Goal: Transaction & Acquisition: Purchase product/service

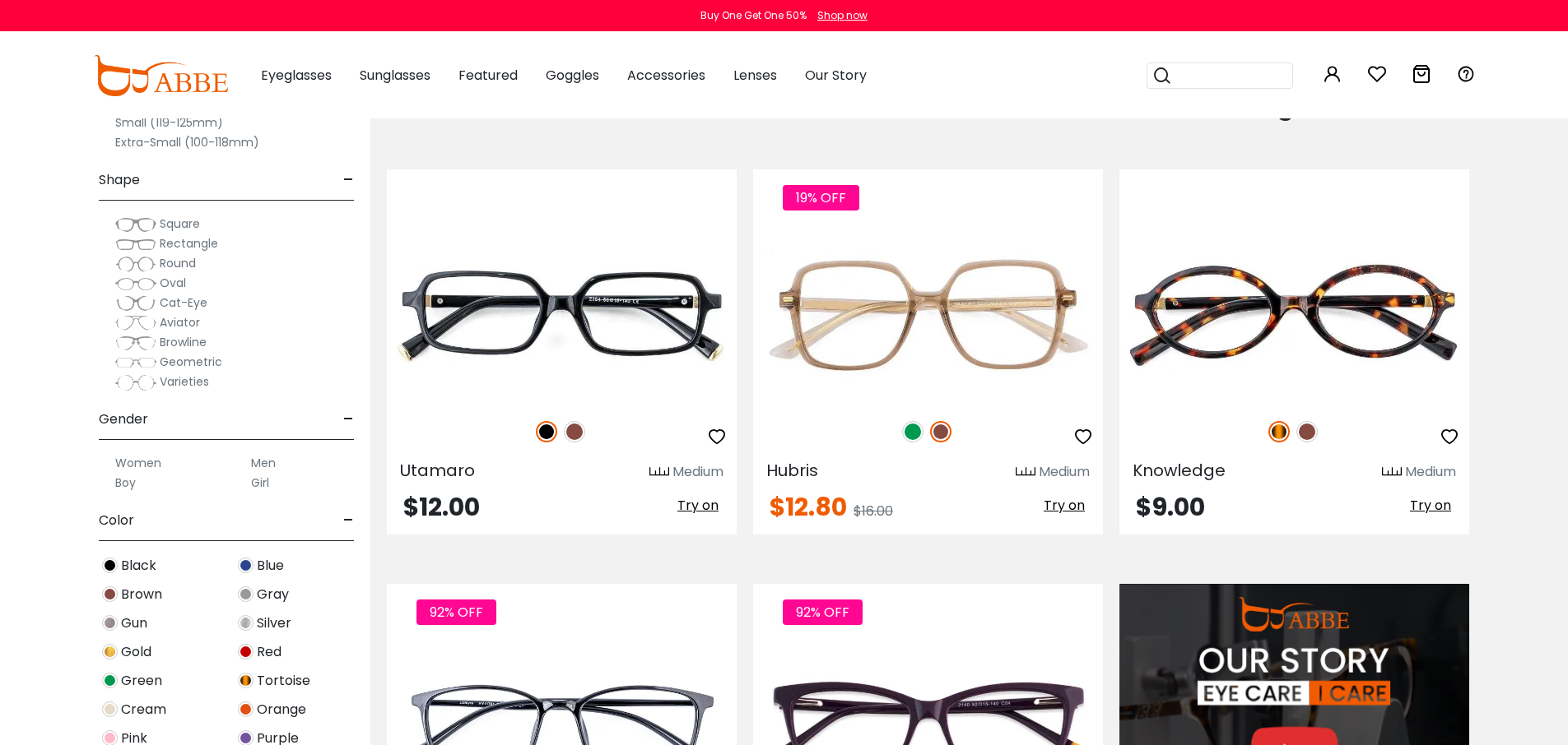
scroll to position [1398, 0]
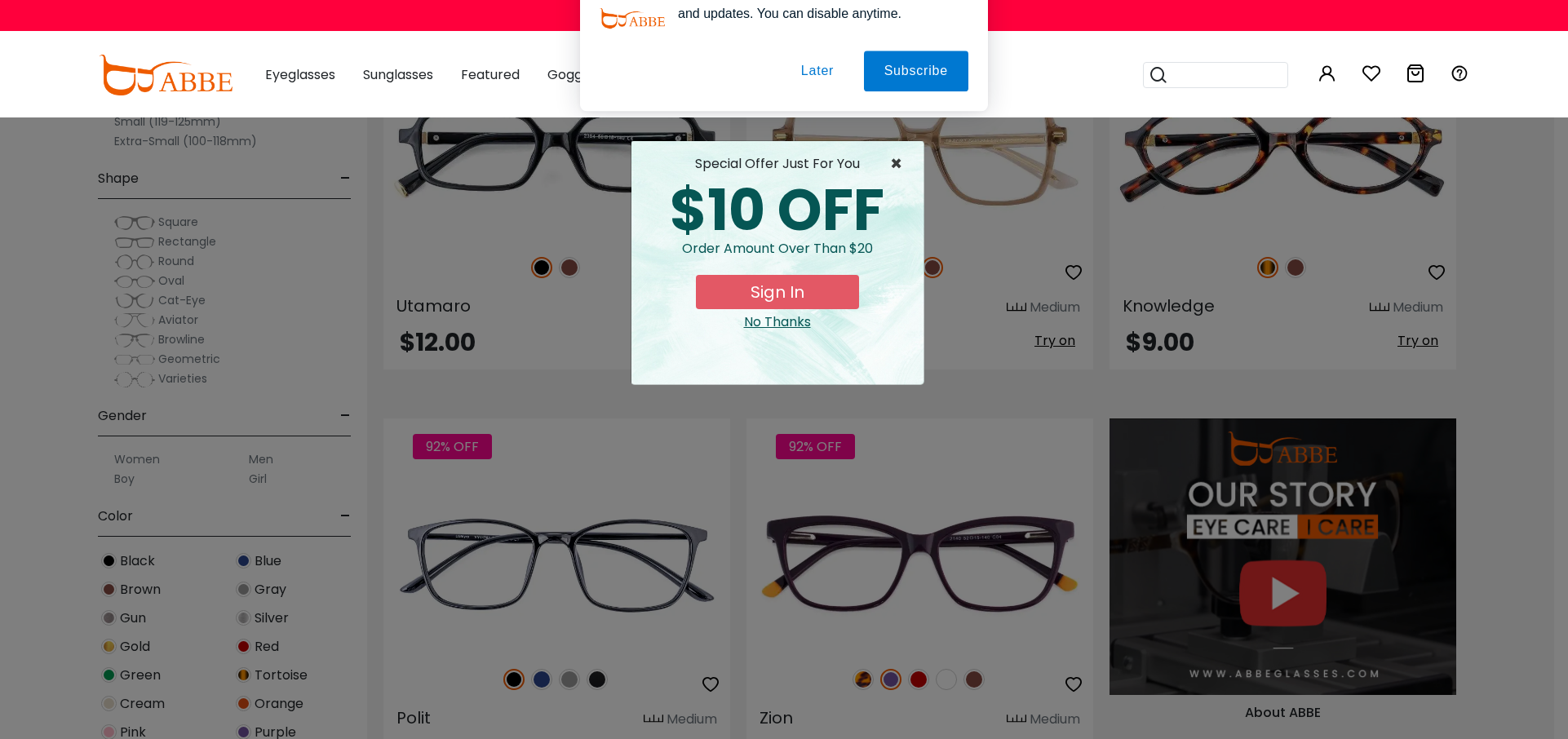
type input "**********"
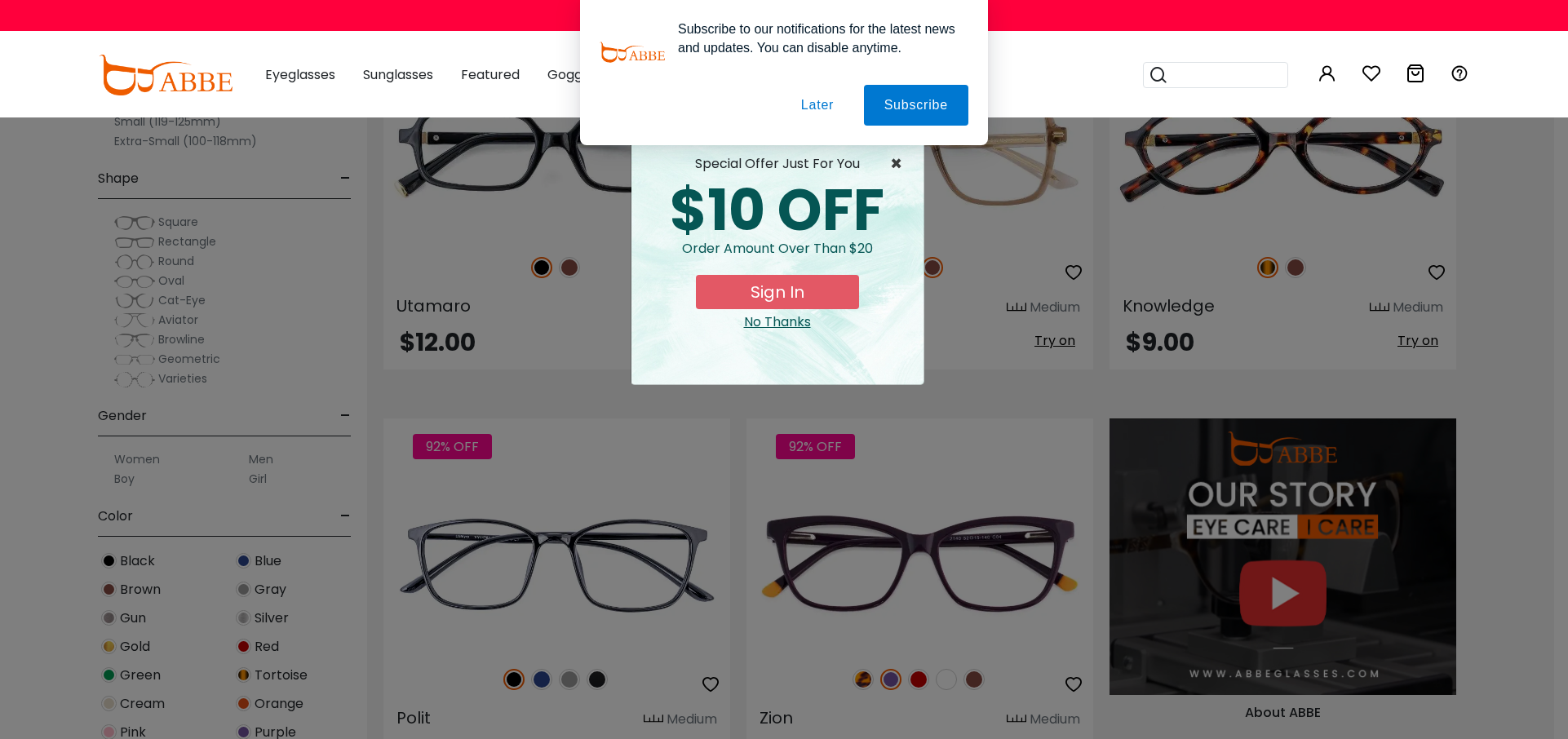
click at [894, 162] on span "×" at bounding box center [899, 163] width 20 height 19
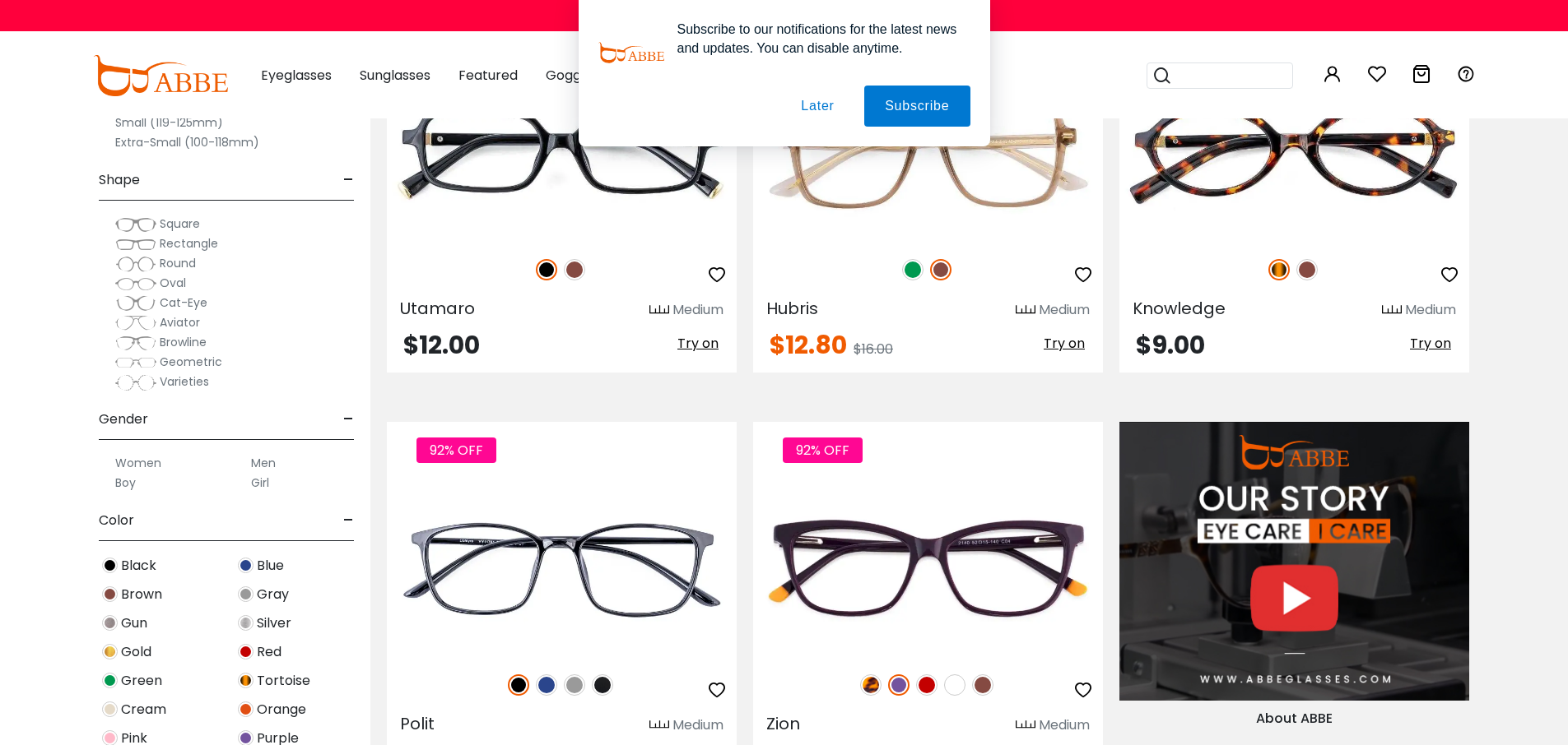
click at [0, 0] on button "Later" at bounding box center [0, 0] width 0 height 0
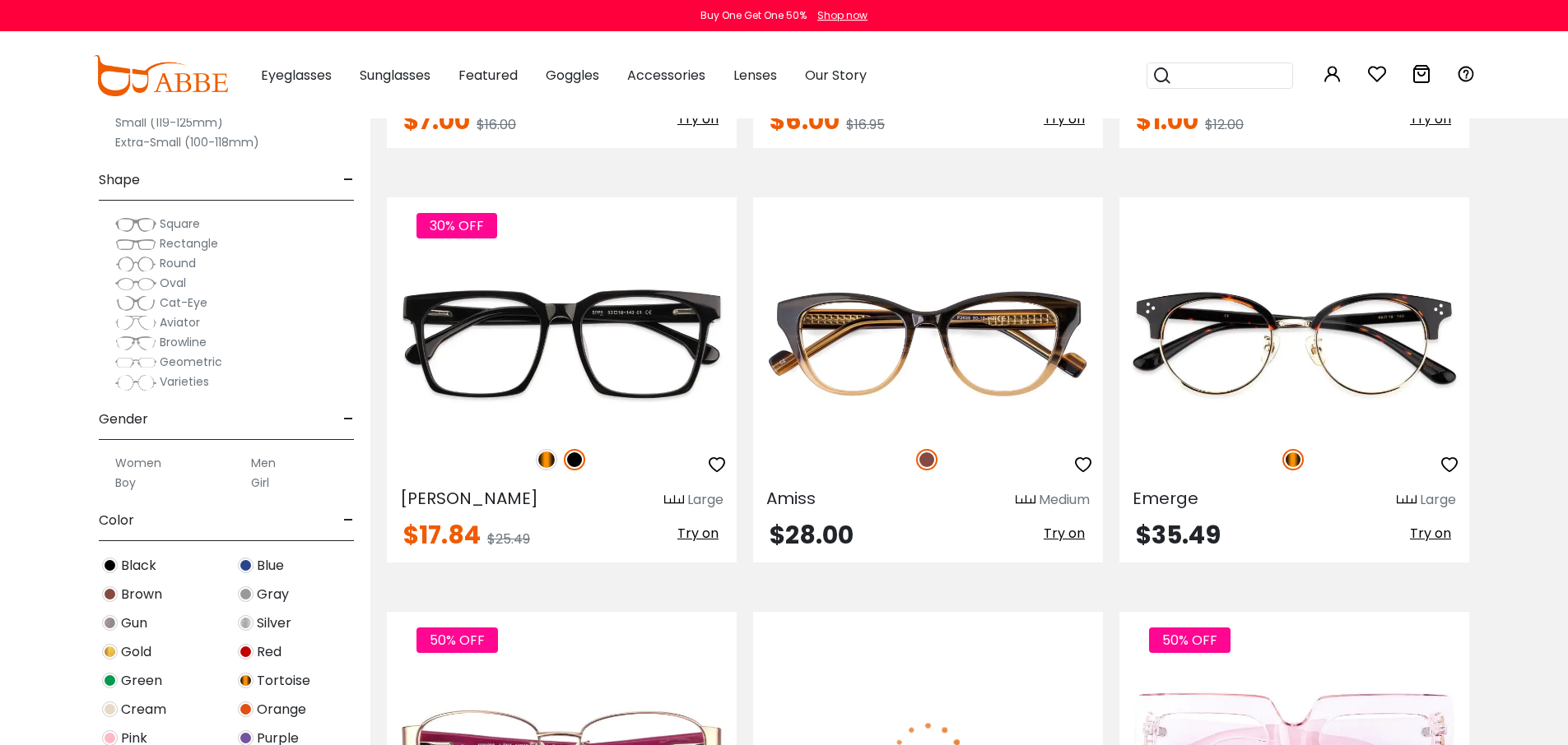
scroll to position [5430, 0]
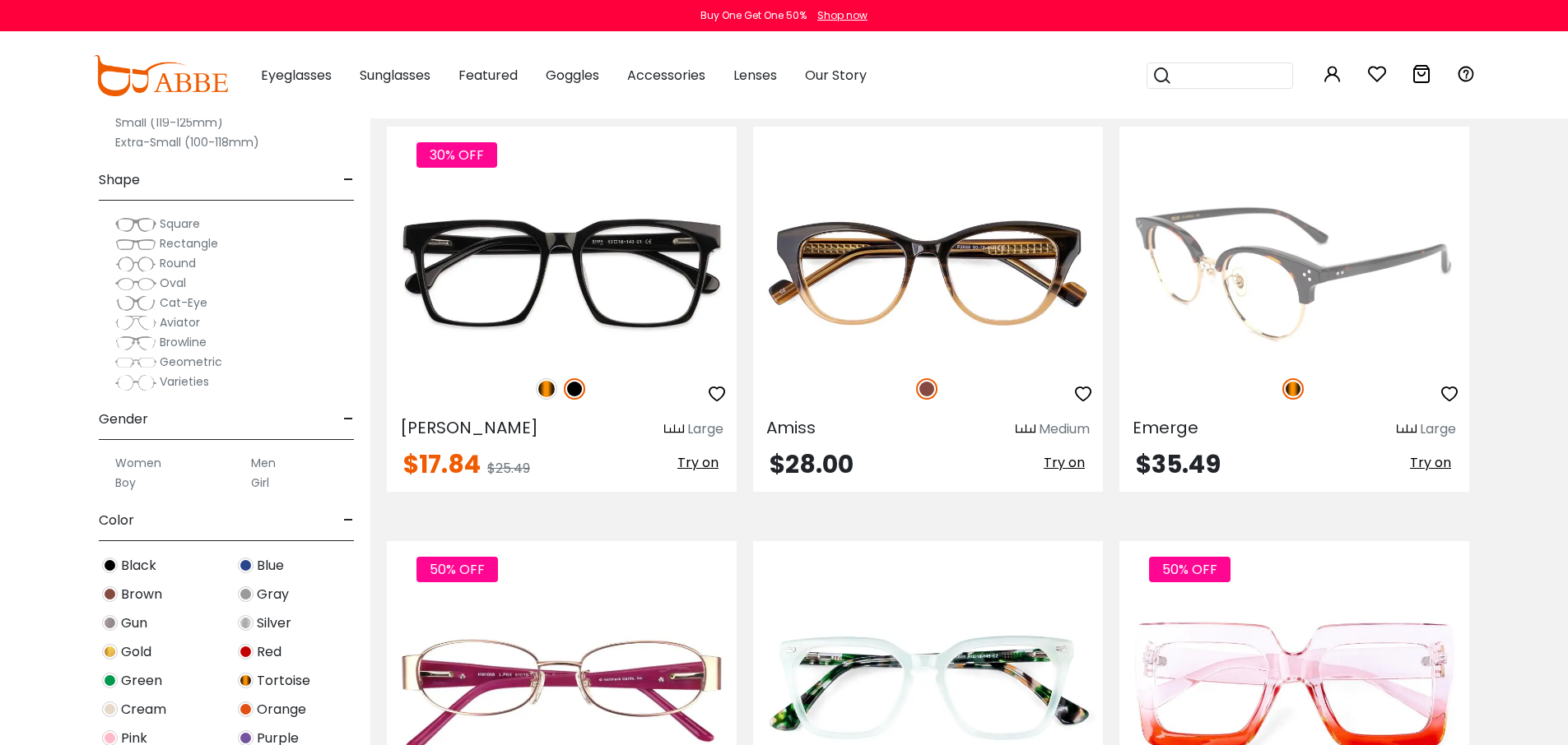
click at [1260, 299] on img at bounding box center [1294, 274] width 350 height 176
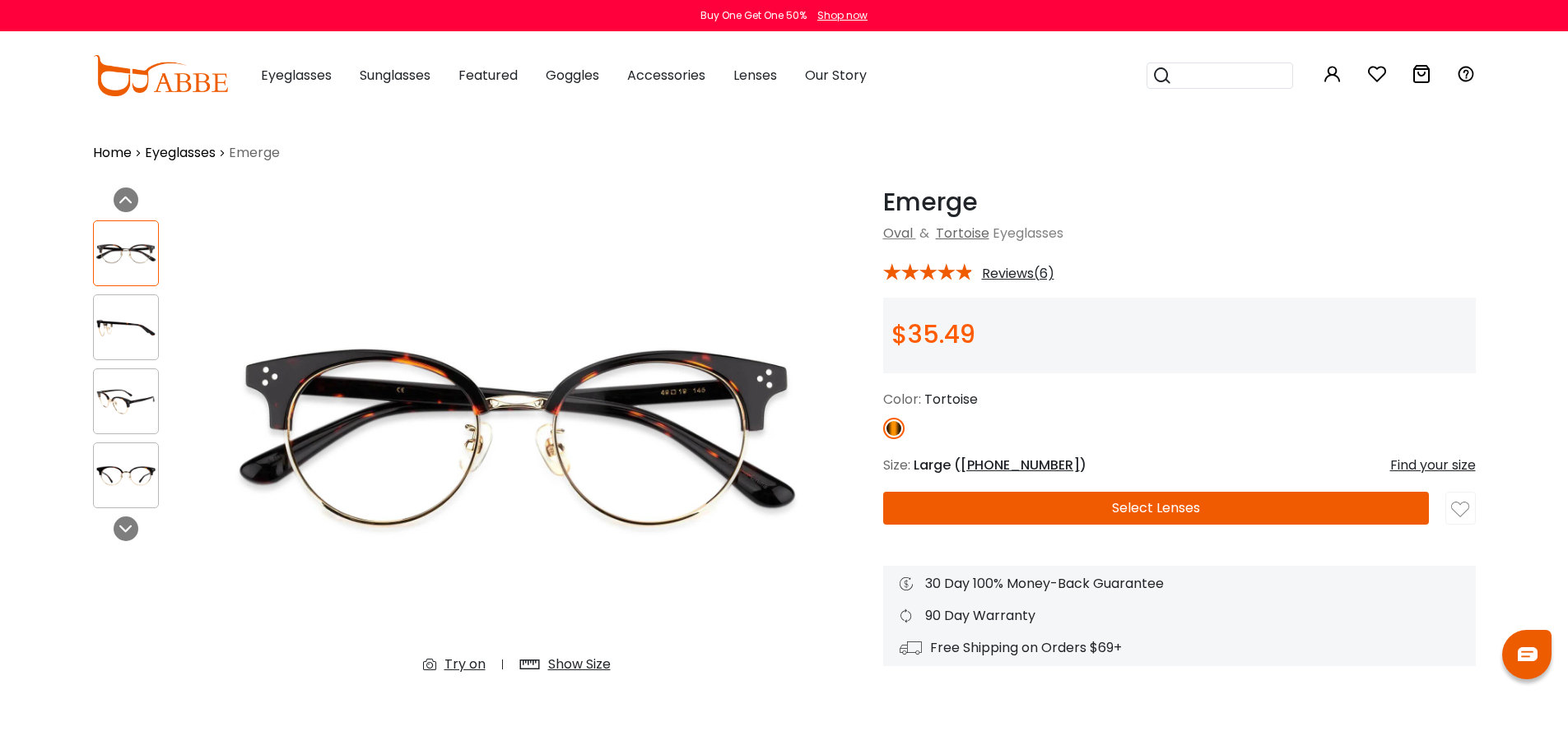
type input "**********"
click at [1162, 510] on button "Select Lenses" at bounding box center [1155, 509] width 545 height 33
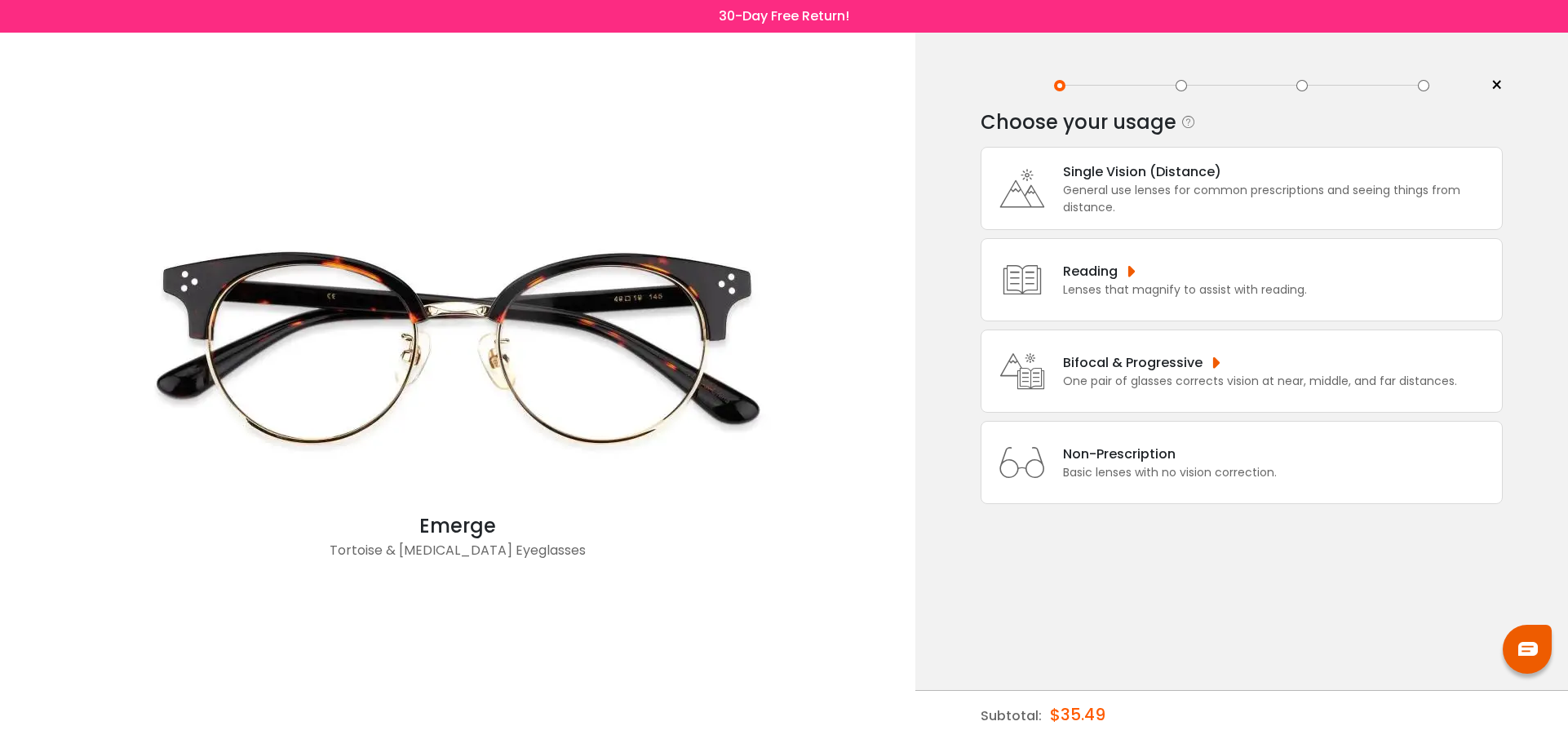
click at [1235, 378] on div "One pair of glasses corrects vision at near, middle, and far distances." at bounding box center [1259, 382] width 393 height 17
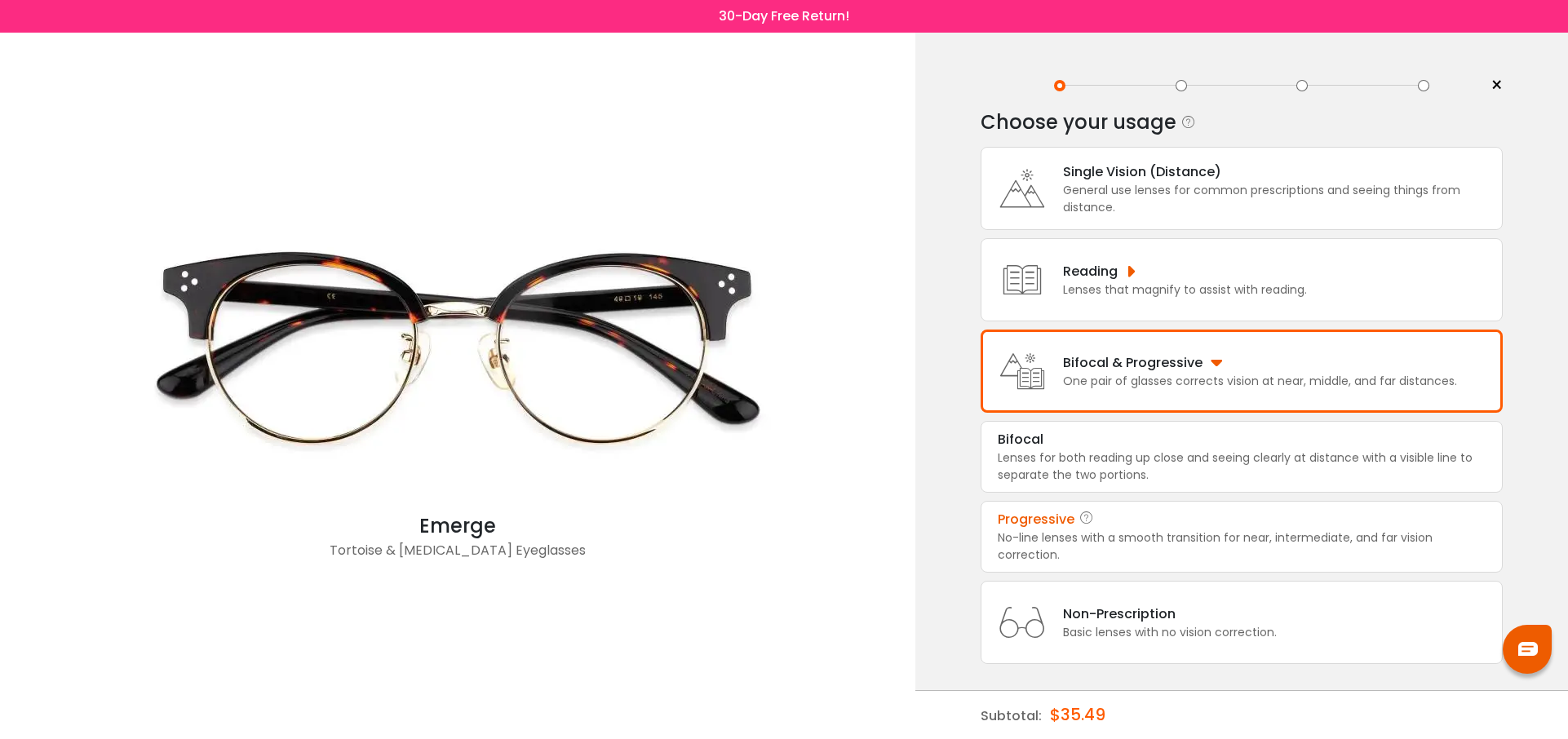
click at [1188, 531] on div "No-line lenses with a smooth transition for near, intermediate, and far vision …" at bounding box center [1241, 547] width 488 height 34
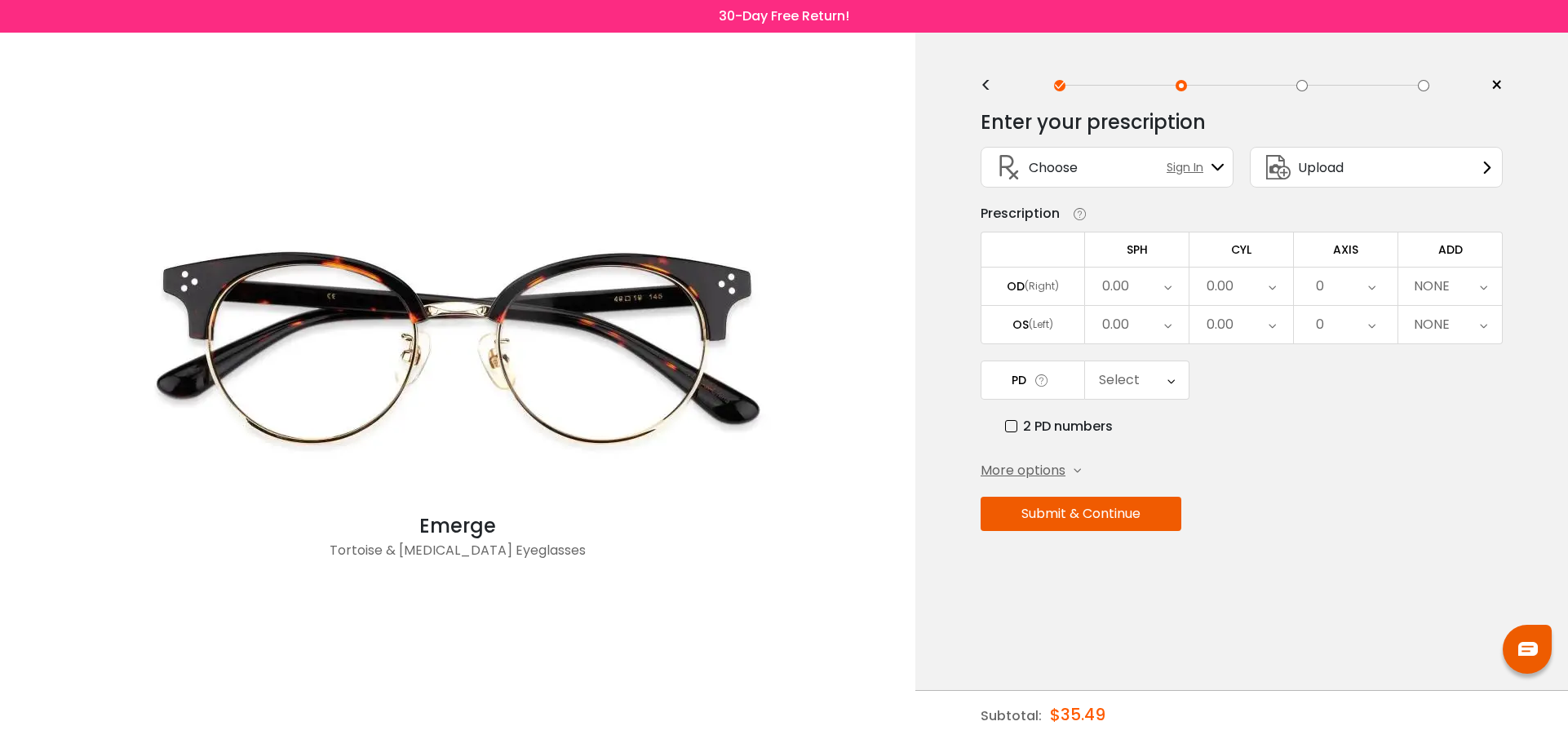
click at [1180, 165] on span "Sign In" at bounding box center [1188, 168] width 44 height 17
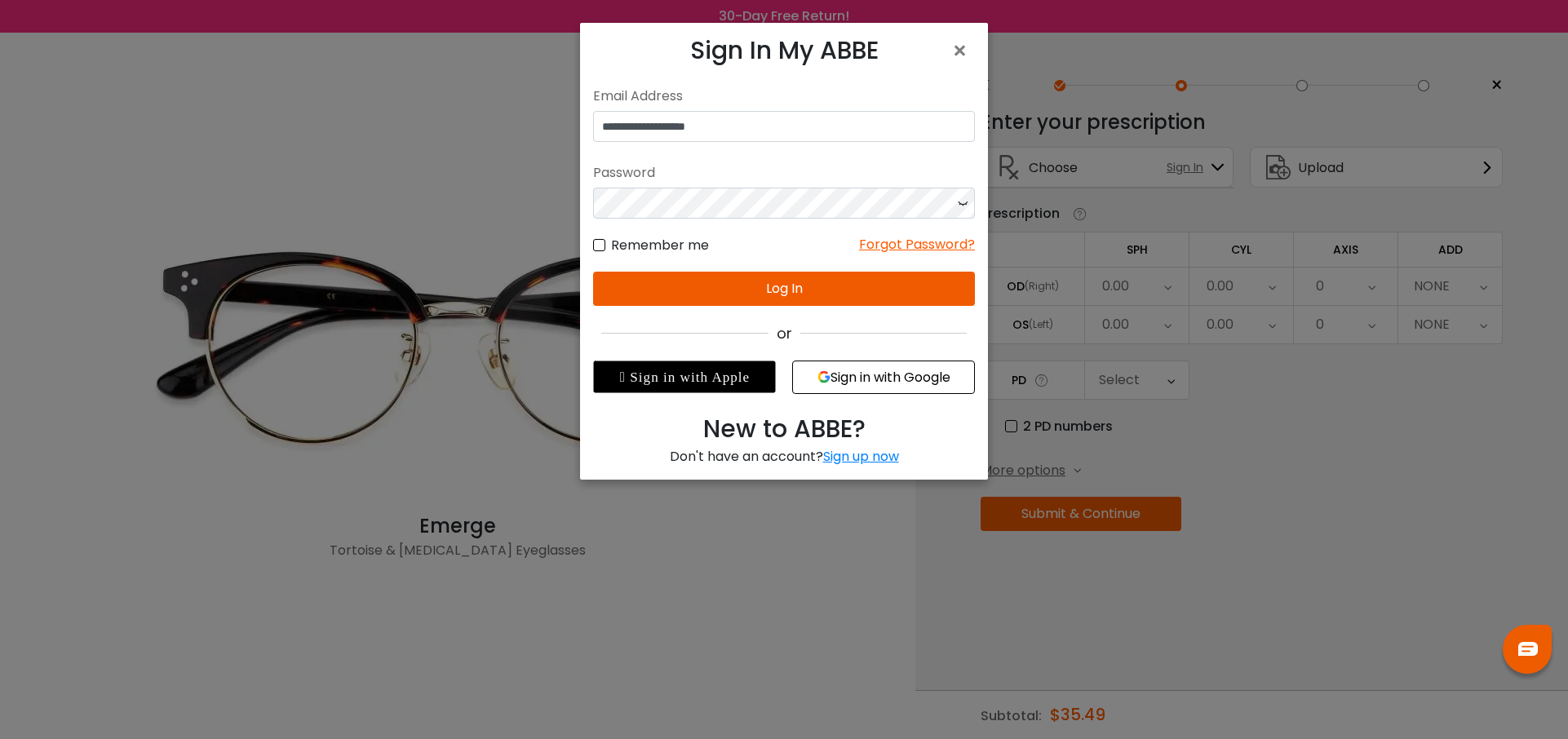
click at [791, 281] on button "Log In" at bounding box center [783, 288] width 382 height 34
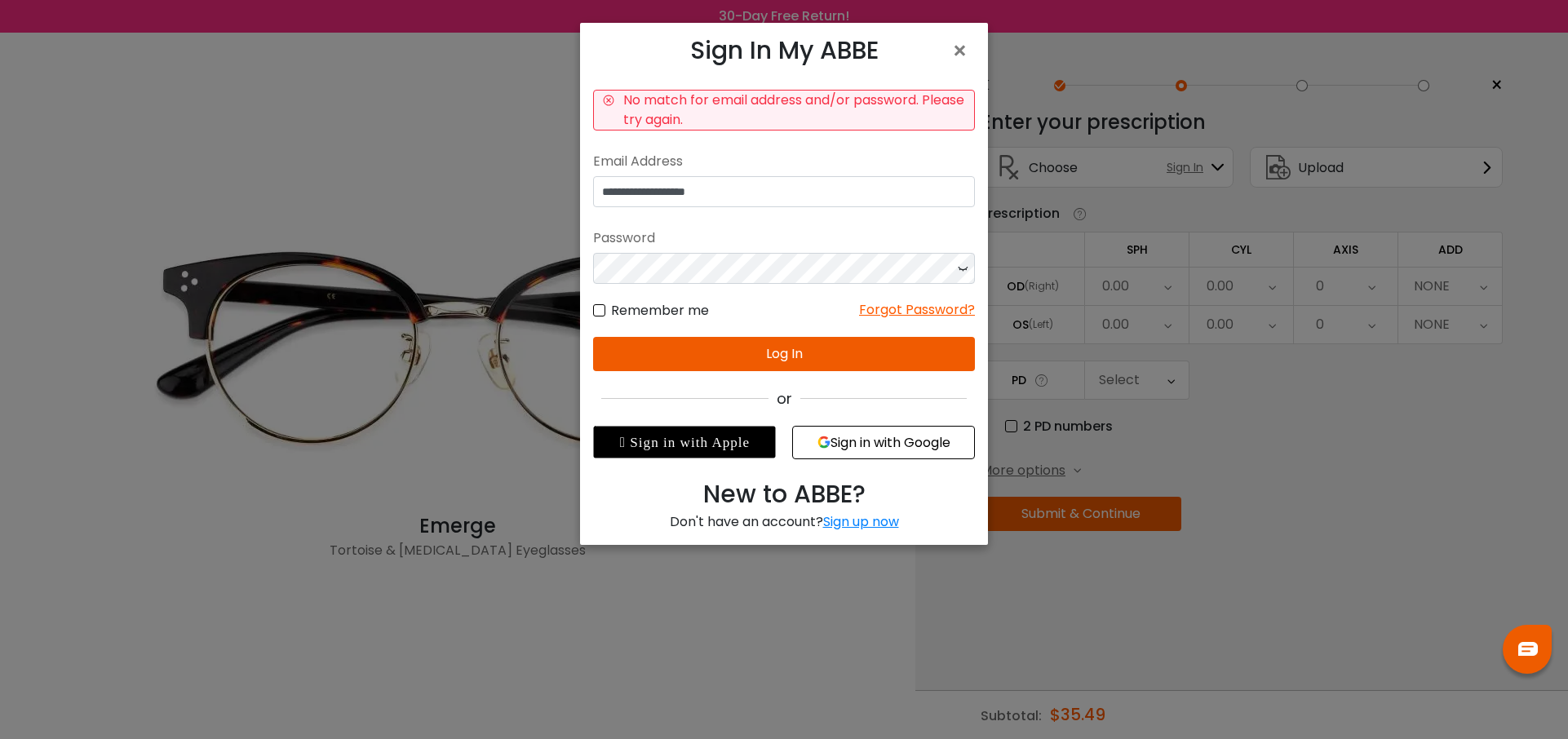
click at [963, 265] on icon at bounding box center [962, 269] width 16 height 31
click at [781, 348] on button "Log In" at bounding box center [783, 353] width 382 height 34
click at [780, 353] on button "Log In" at bounding box center [783, 353] width 382 height 34
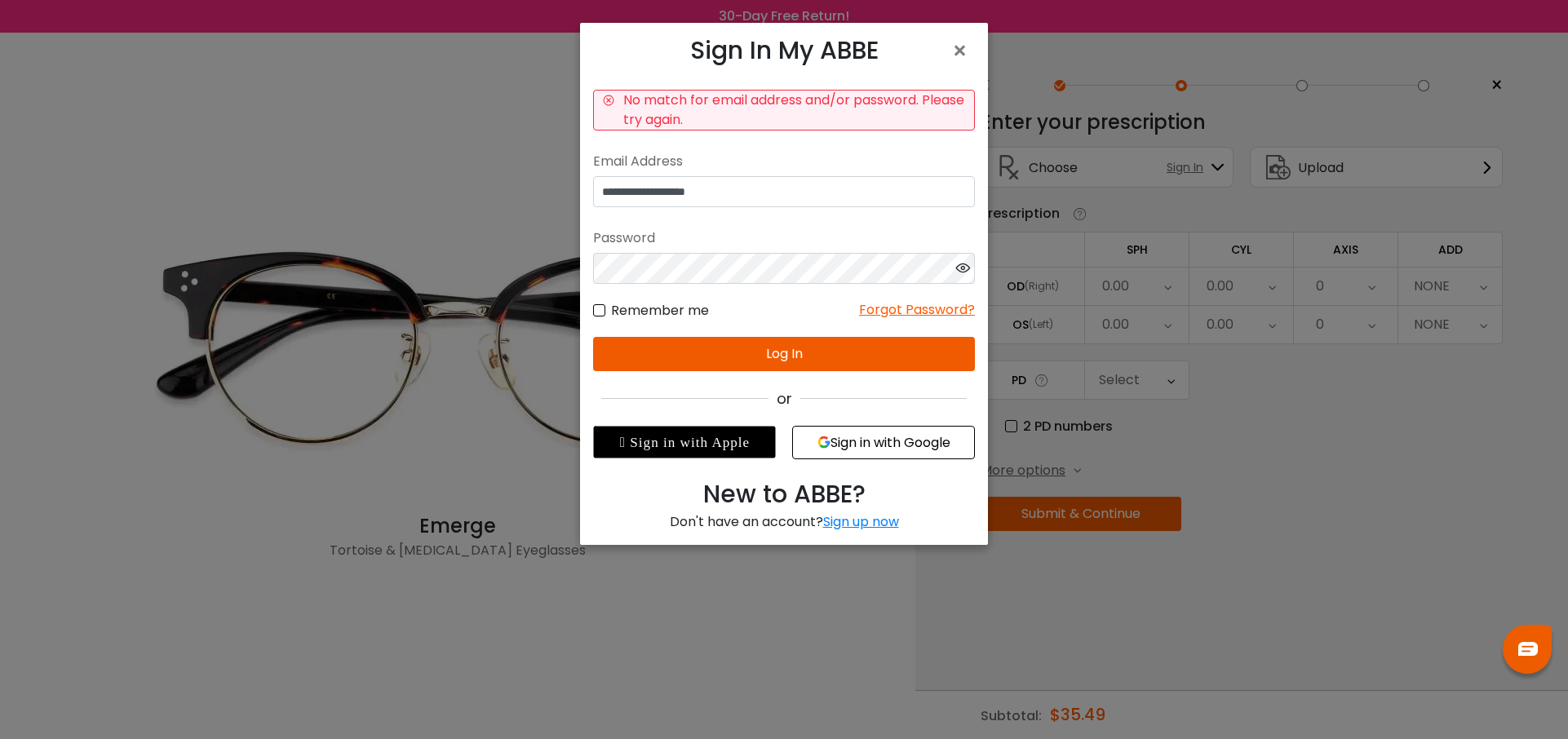
click at [960, 269] on icon at bounding box center [962, 269] width 16 height 31
click at [887, 441] on button "Sign in with Google" at bounding box center [883, 442] width 183 height 34
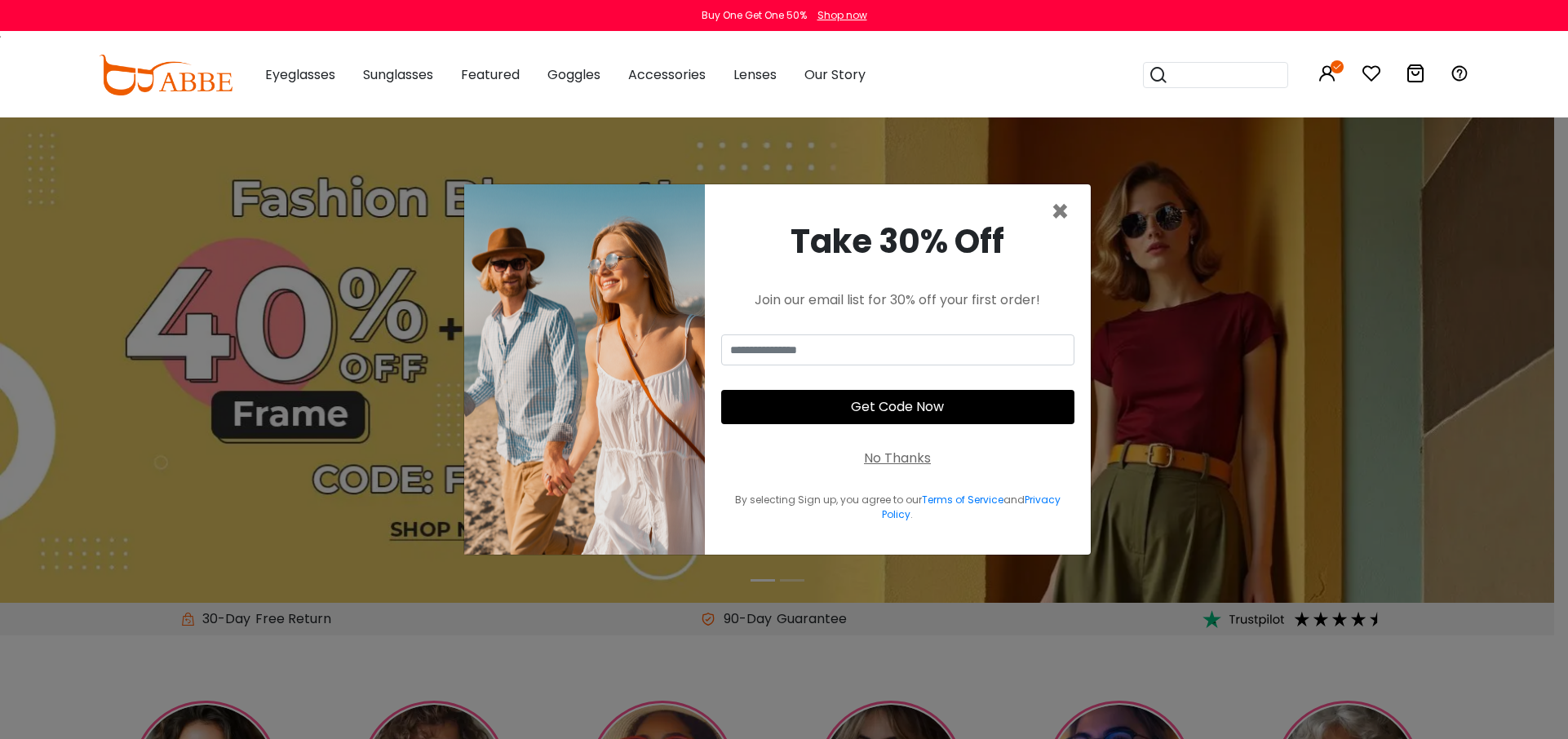
click at [901, 461] on div "No Thanks" at bounding box center [896, 458] width 67 height 19
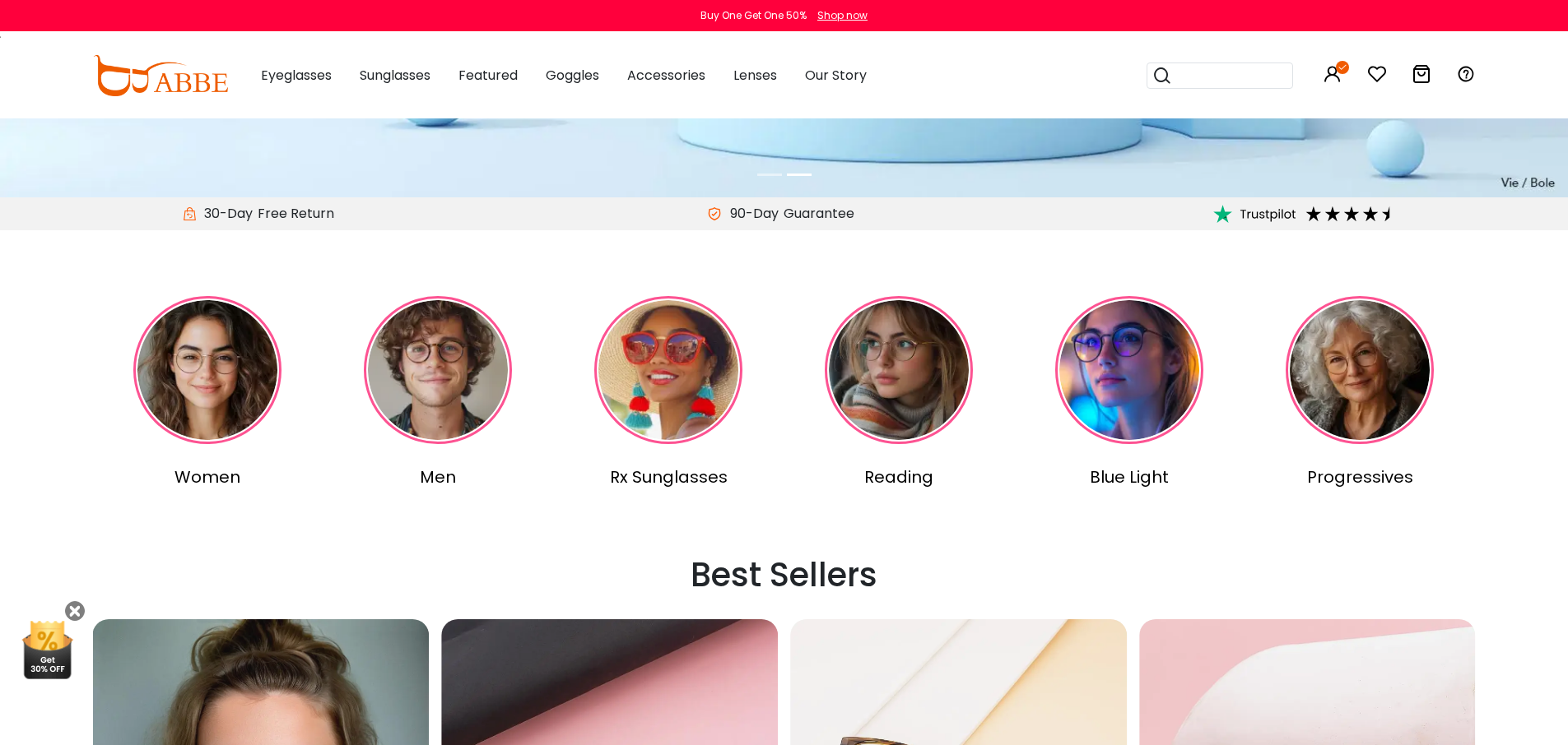
scroll to position [412, 0]
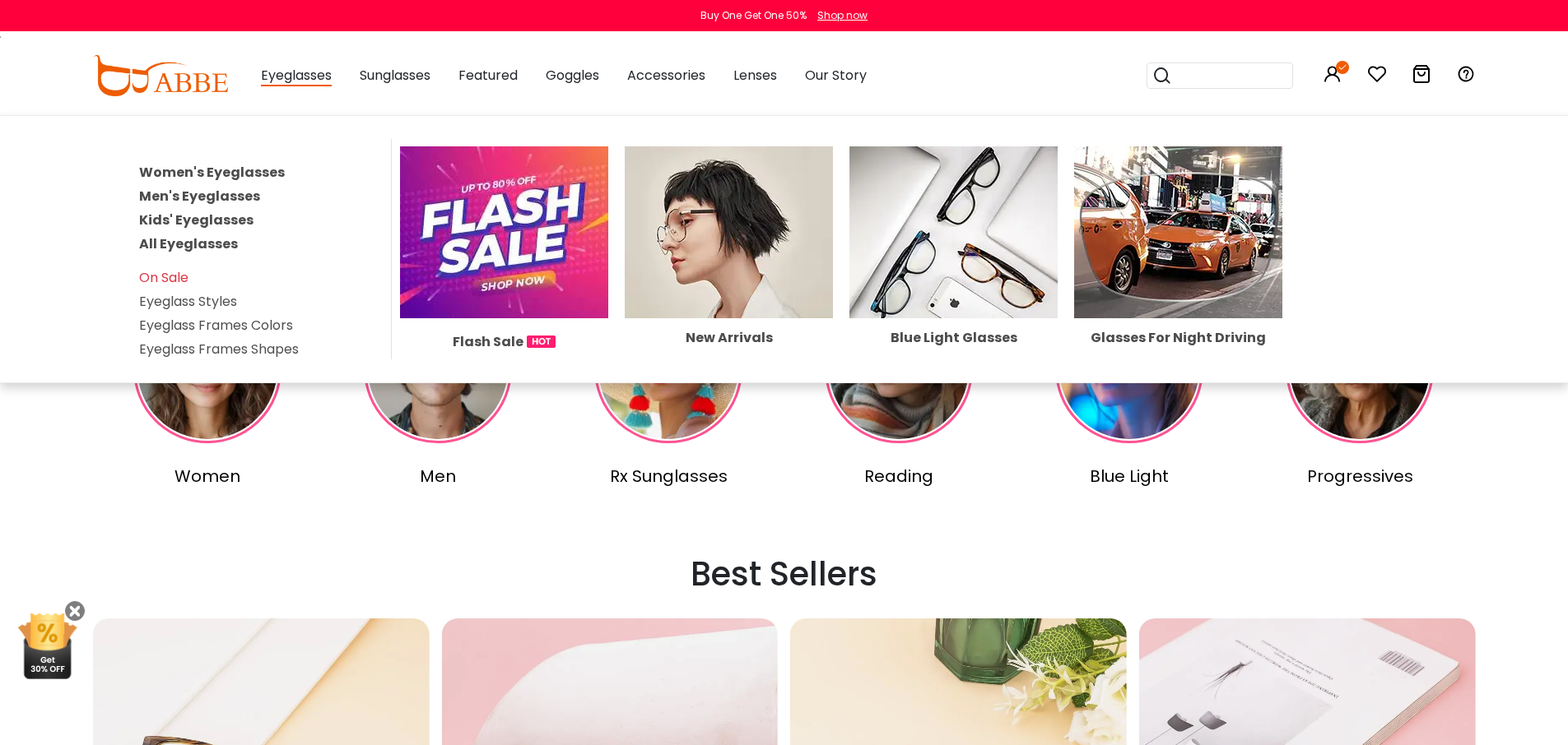
click at [540, 237] on img at bounding box center [503, 232] width 208 height 172
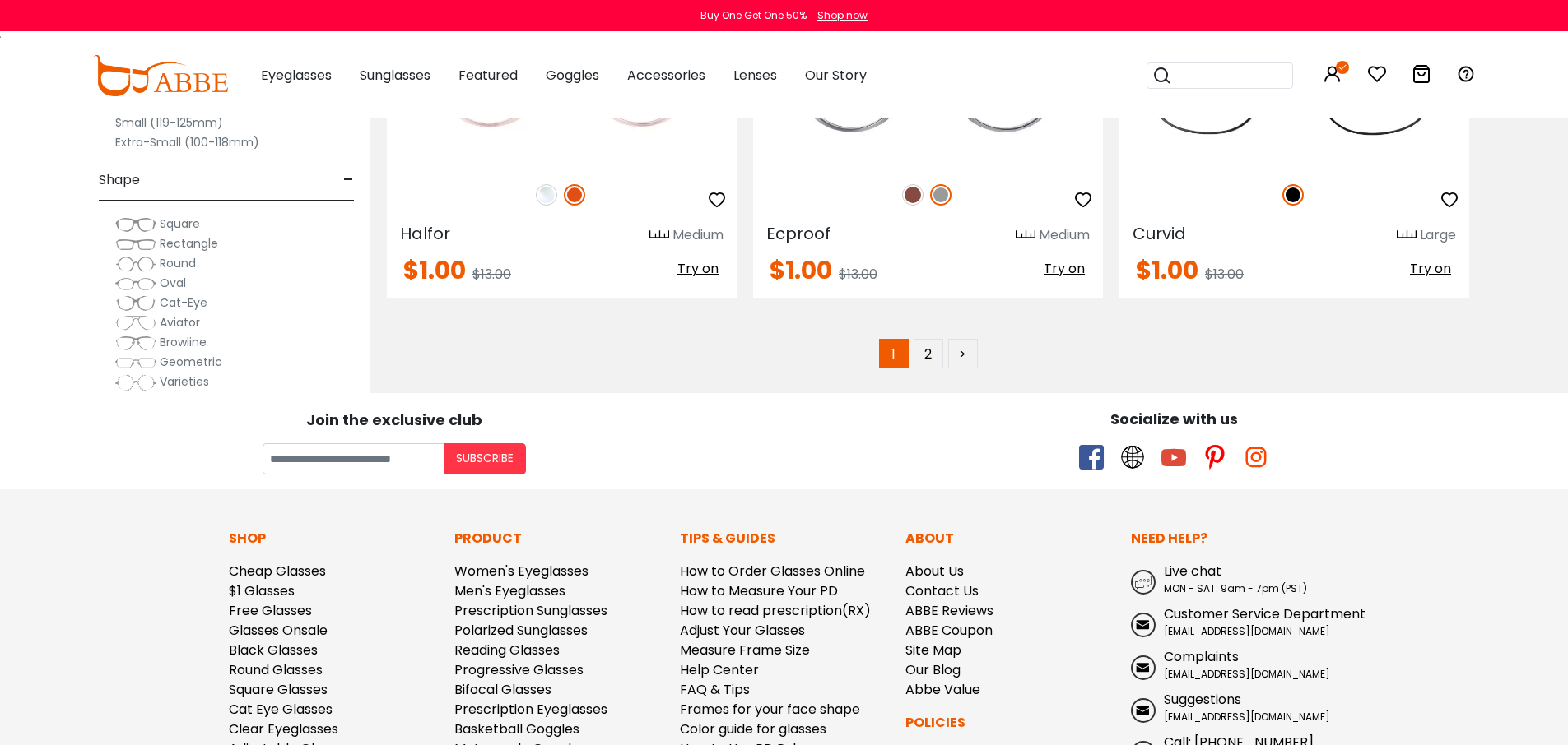
scroll to position [8227, 0]
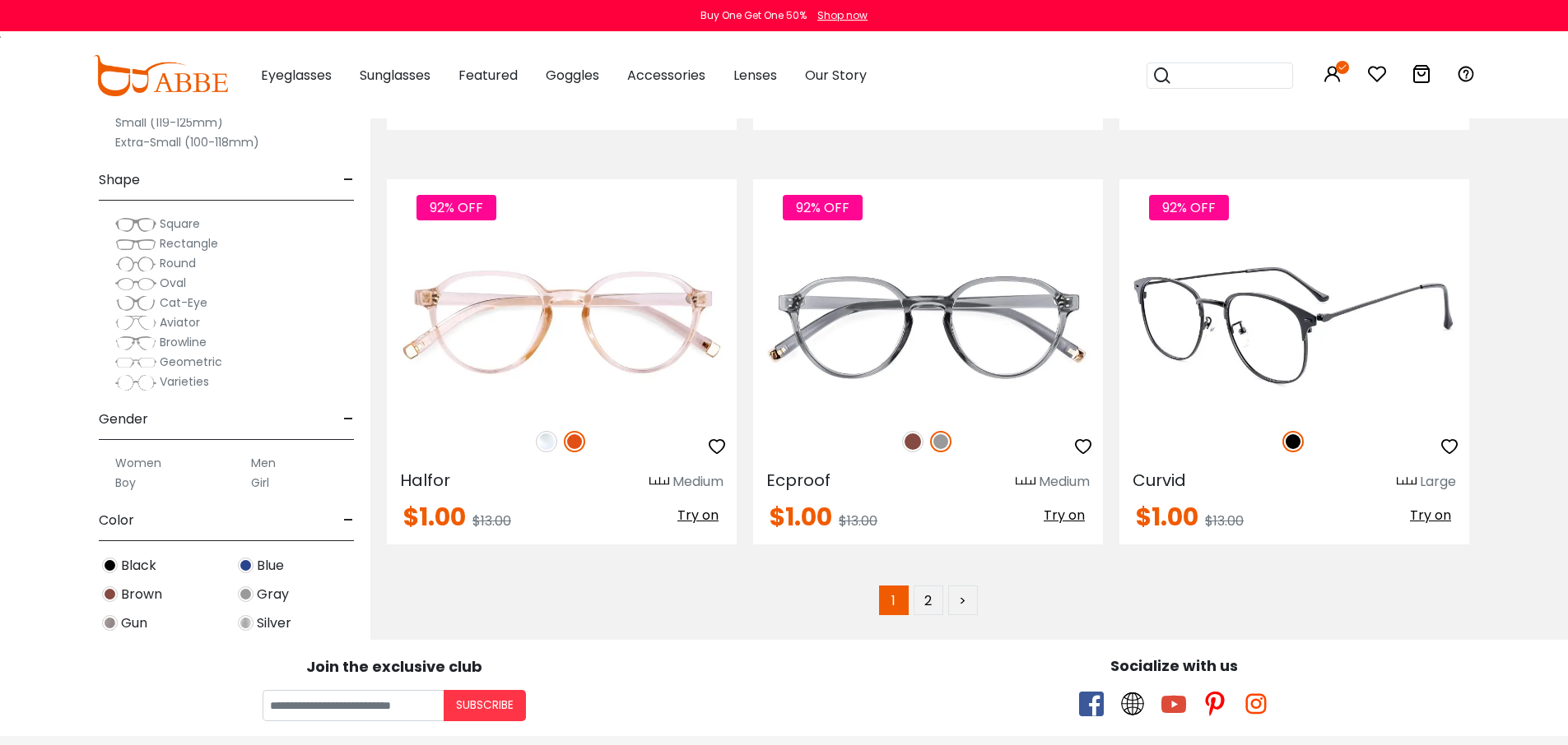
click at [1288, 332] on img at bounding box center [1294, 327] width 350 height 176
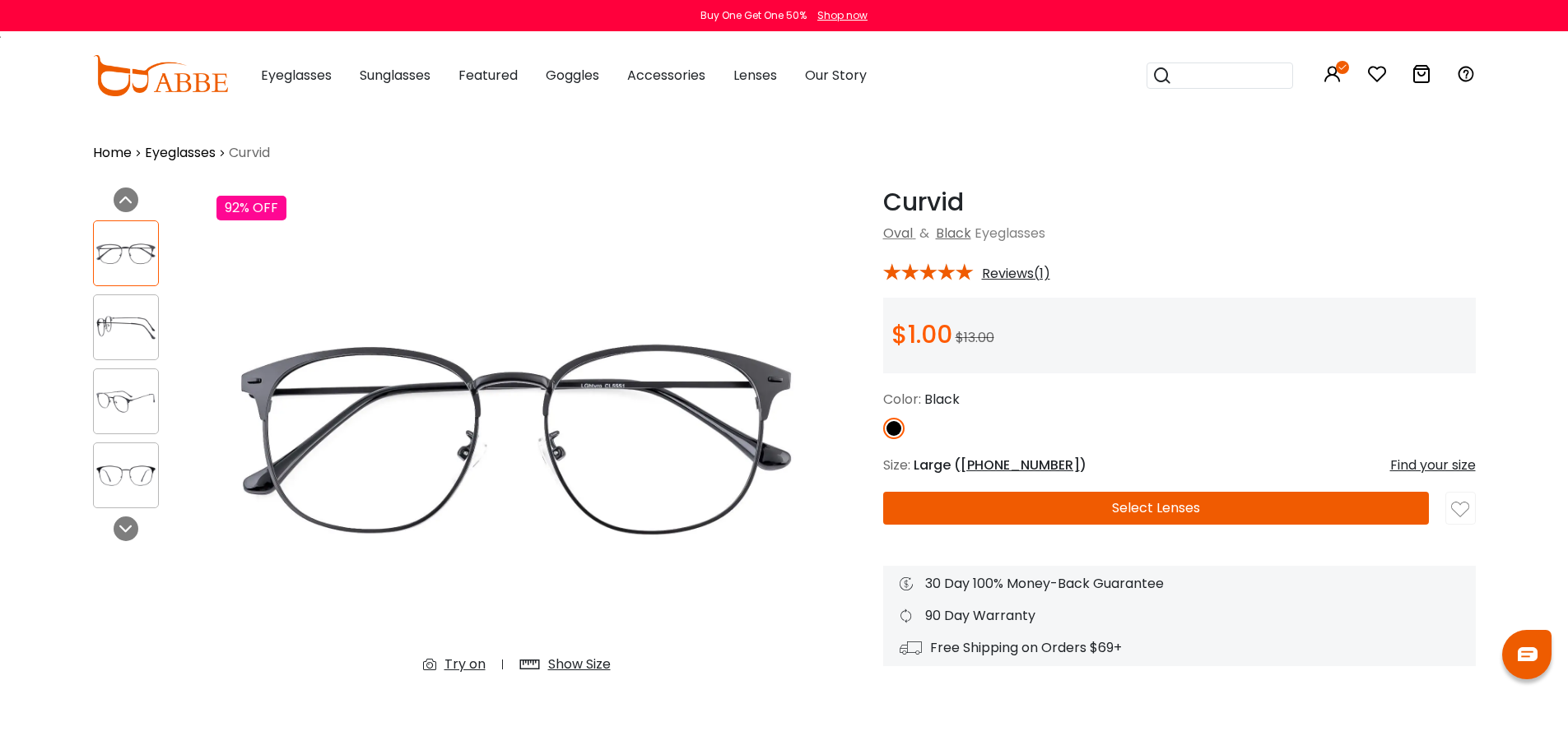
click at [1237, 508] on button "Select Lenses" at bounding box center [1155, 509] width 545 height 33
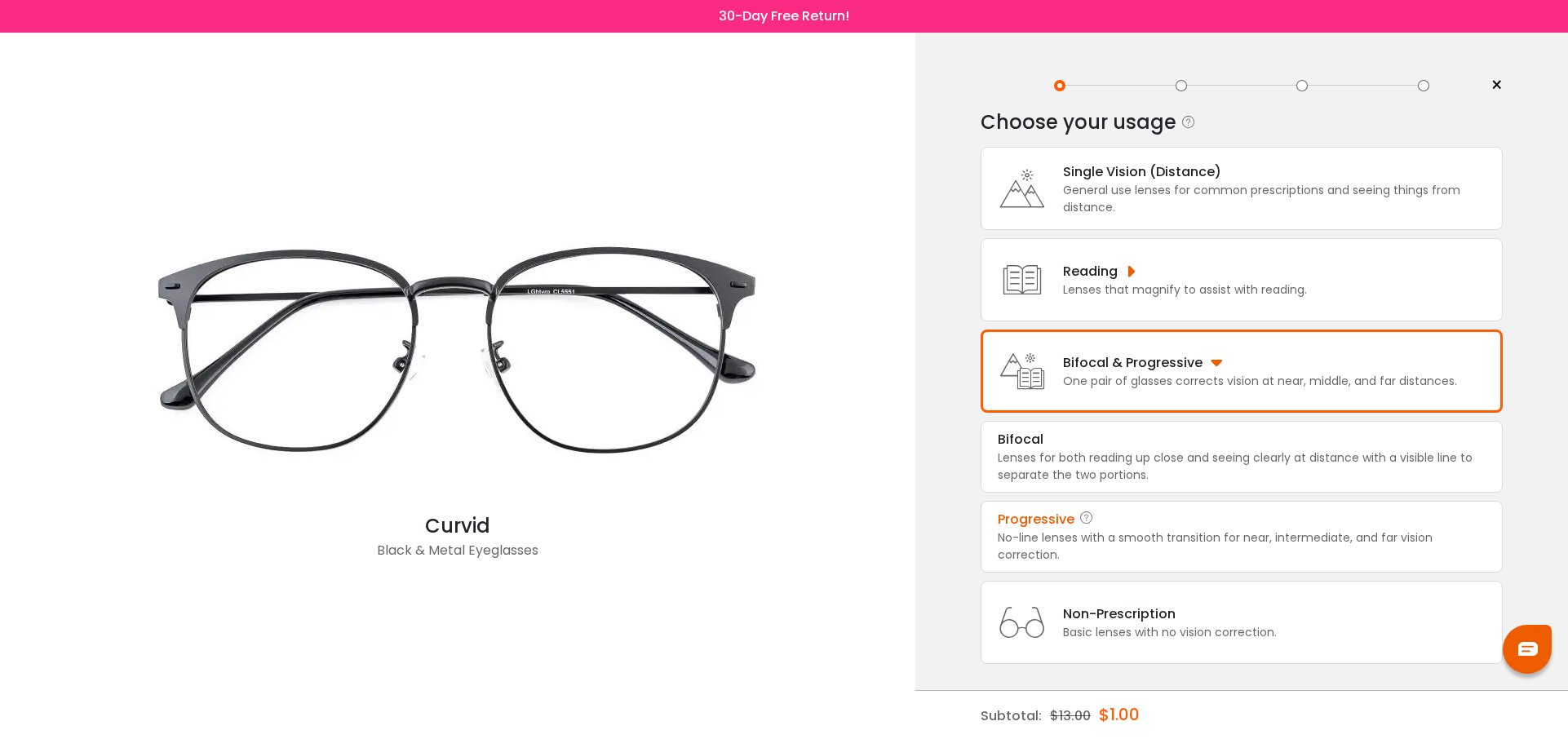
click at [1144, 527] on div "Progressive" at bounding box center [1241, 519] width 488 height 19
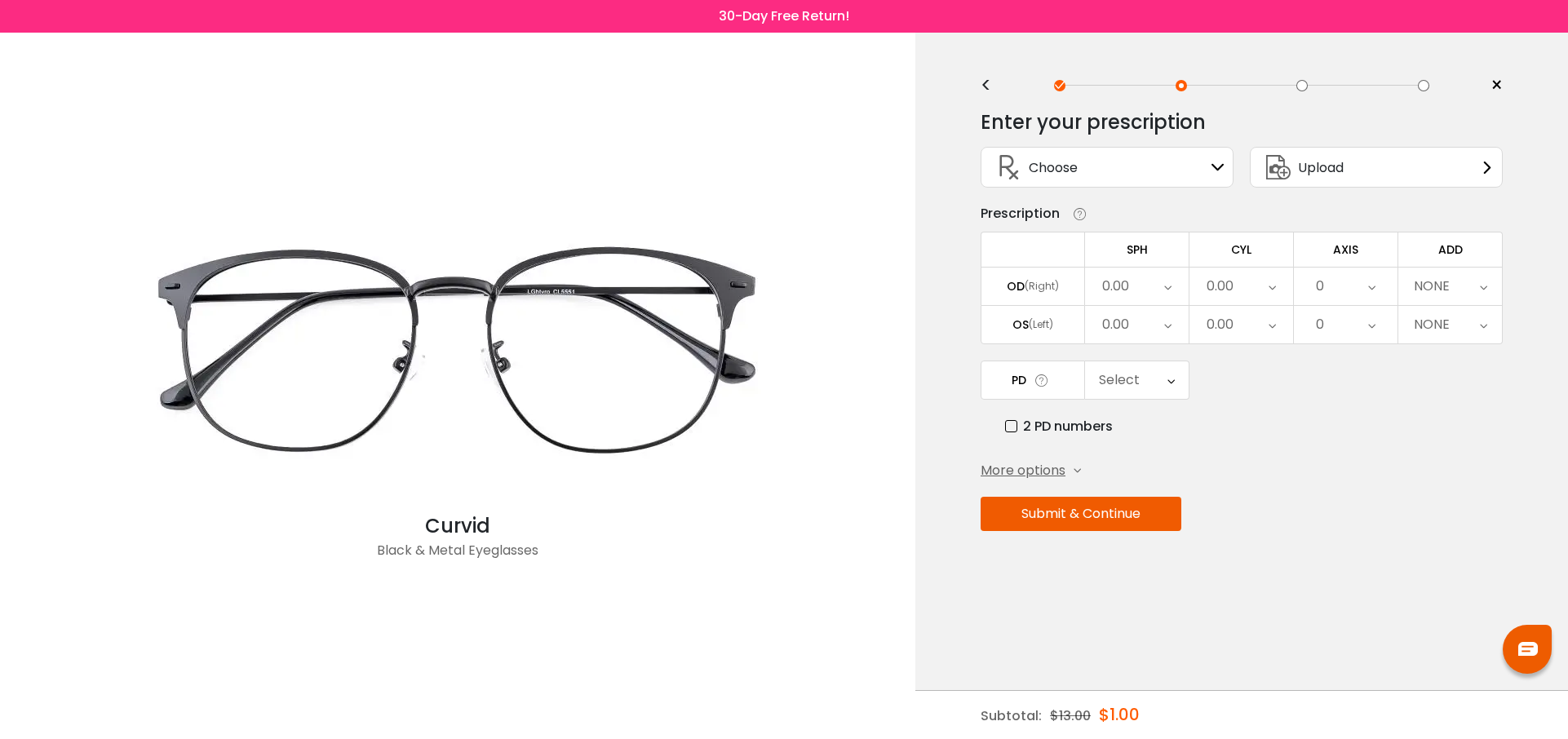
click at [1170, 281] on icon at bounding box center [1168, 286] width 8 height 38
click at [1152, 422] on li "-3.50" at bounding box center [1136, 424] width 103 height 29
click at [1173, 326] on div "0.00" at bounding box center [1136, 324] width 103 height 38
click at [1159, 371] on li "-4.25" at bounding box center [1136, 373] width 103 height 29
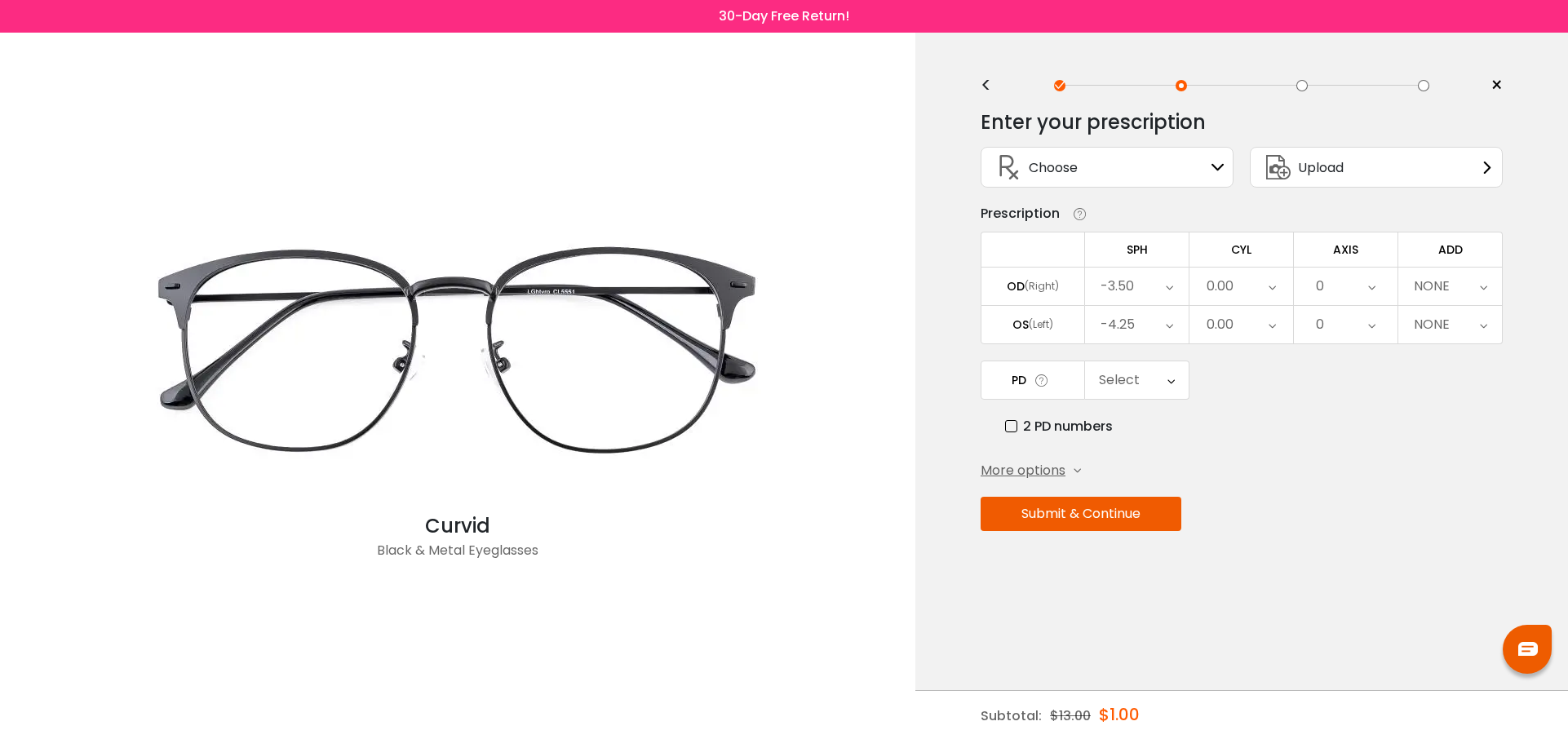
click at [1241, 280] on div "0.00" at bounding box center [1240, 286] width 103 height 38
click at [1250, 329] on li "-0.75" at bounding box center [1240, 339] width 103 height 29
click at [1244, 319] on div "0.00" at bounding box center [1240, 324] width 103 height 38
click at [1247, 429] on li "-0.25" at bounding box center [1240, 435] width 103 height 29
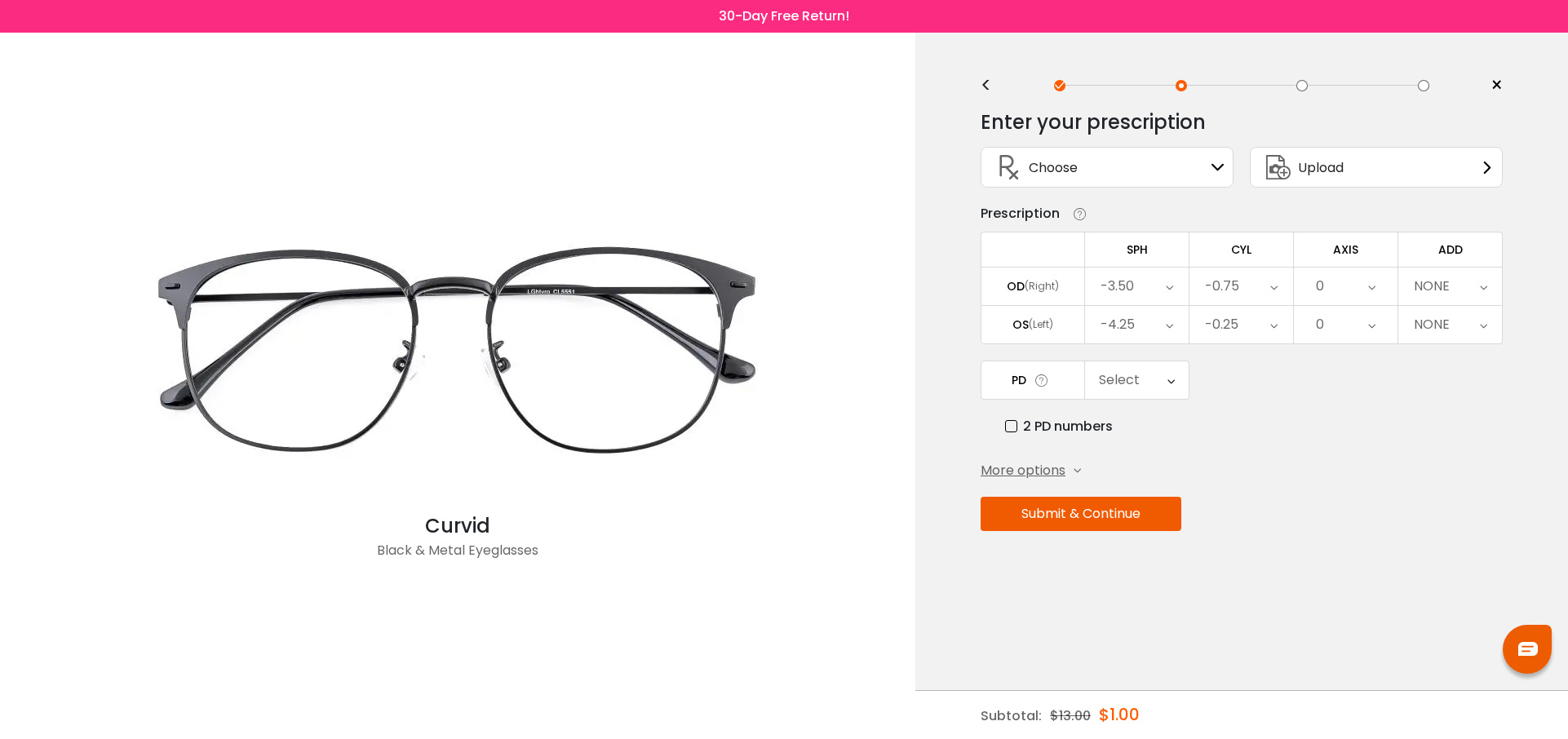
click at [1362, 289] on div "0" at bounding box center [1345, 286] width 103 height 38
click at [1355, 457] on li "52" at bounding box center [1345, 460] width 103 height 29
click at [1326, 324] on div "0" at bounding box center [1345, 324] width 103 height 38
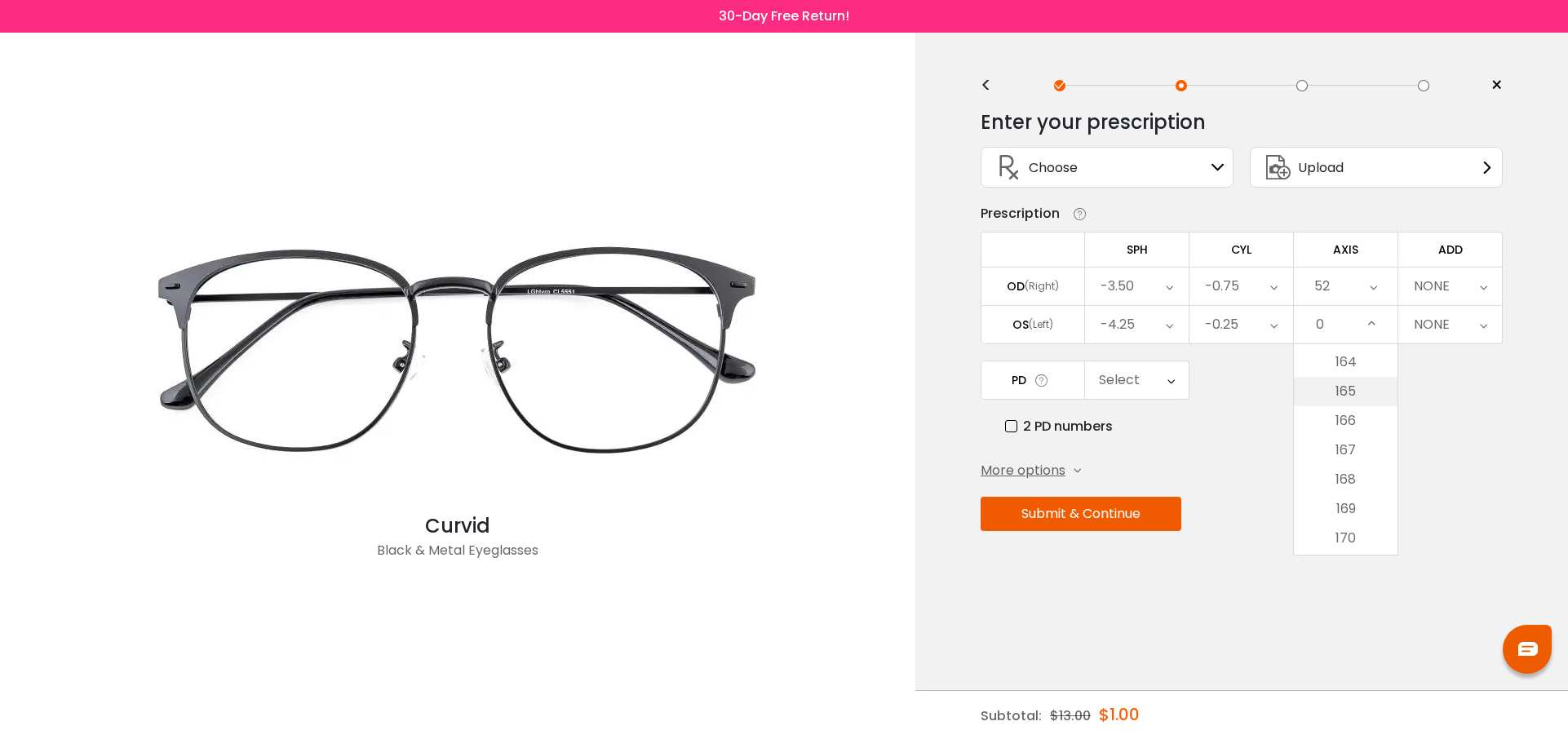
click at [1360, 399] on li "165" at bounding box center [1345, 392] width 103 height 29
click at [1469, 275] on div "NONE" at bounding box center [1449, 286] width 103 height 38
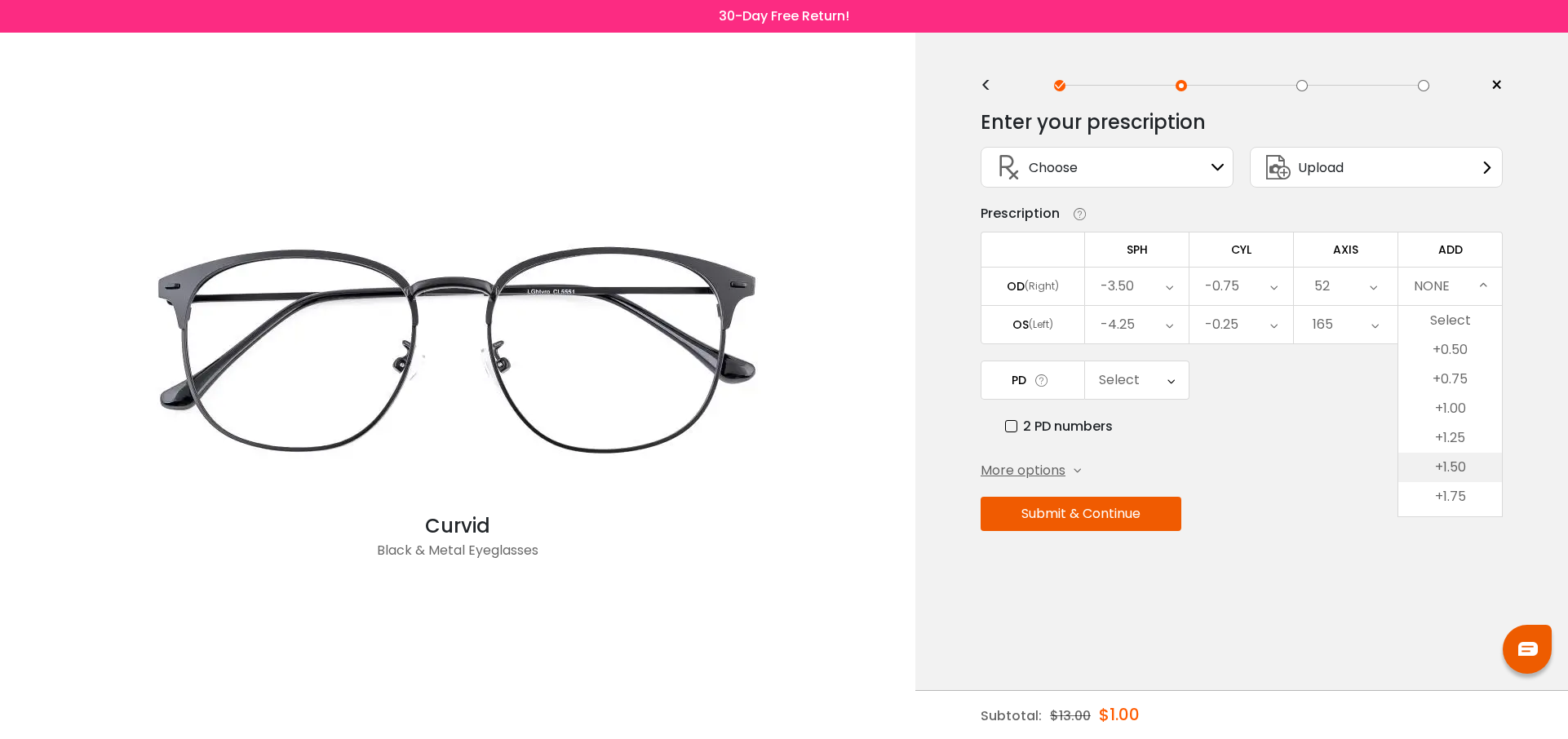
scroll to position [81, 0]
click at [1469, 444] on li "+2.00" at bounding box center [1449, 445] width 103 height 29
click at [1134, 386] on div "Select" at bounding box center [1118, 380] width 41 height 33
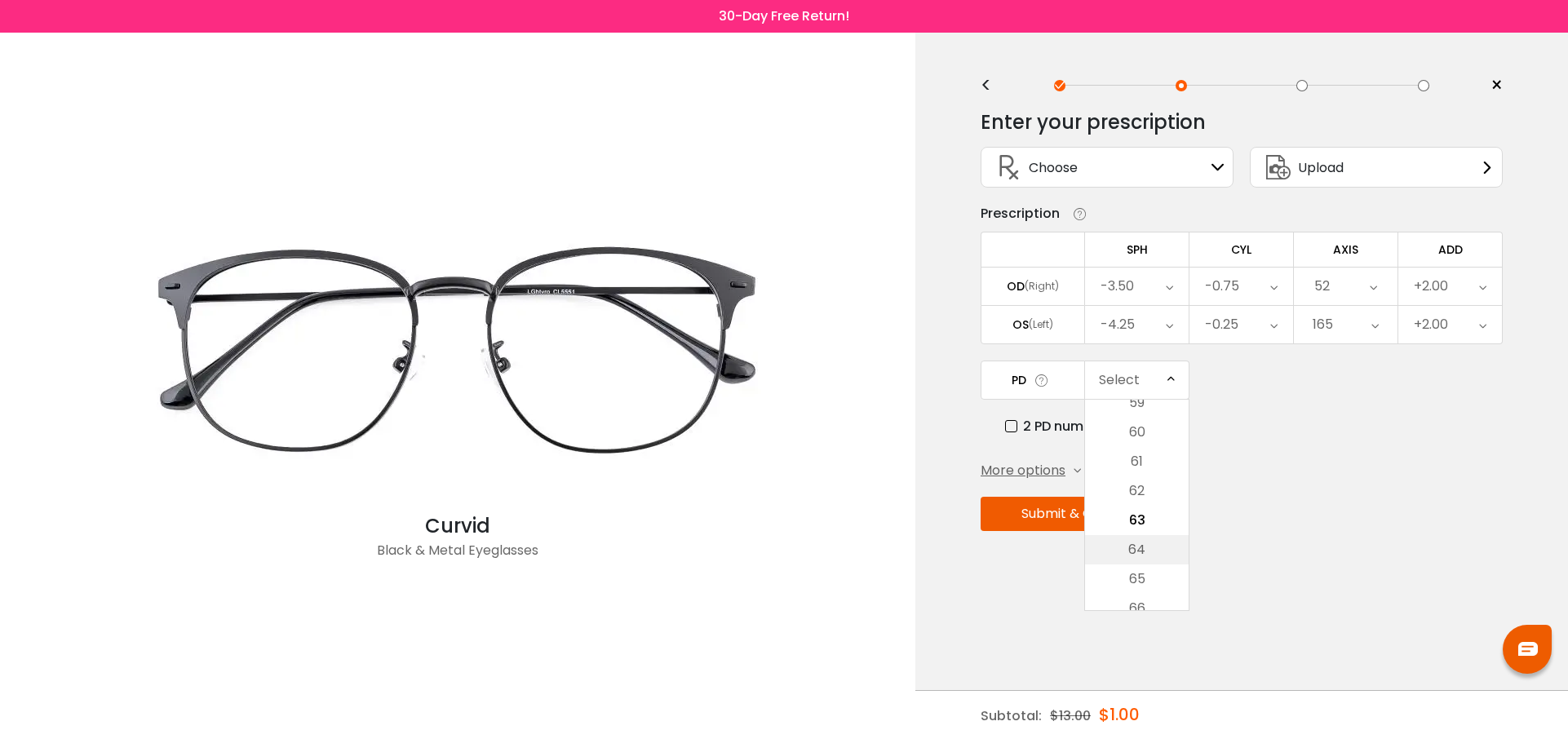
click at [1149, 540] on li "64" at bounding box center [1136, 549] width 103 height 29
click at [1118, 510] on button "Submit & Continue" at bounding box center [1081, 514] width 201 height 34
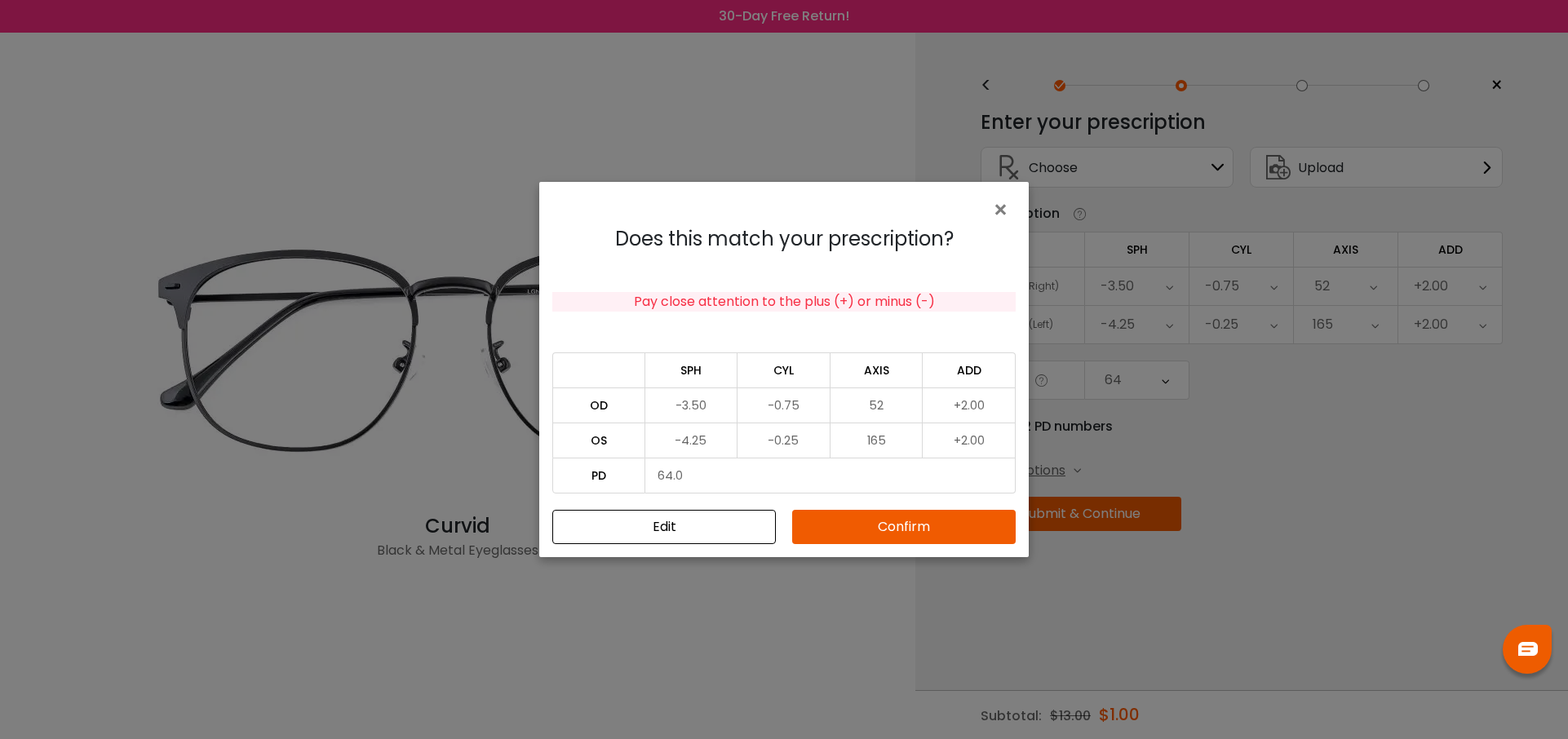
click at [942, 529] on button "Confirm" at bounding box center [903, 526] width 223 height 34
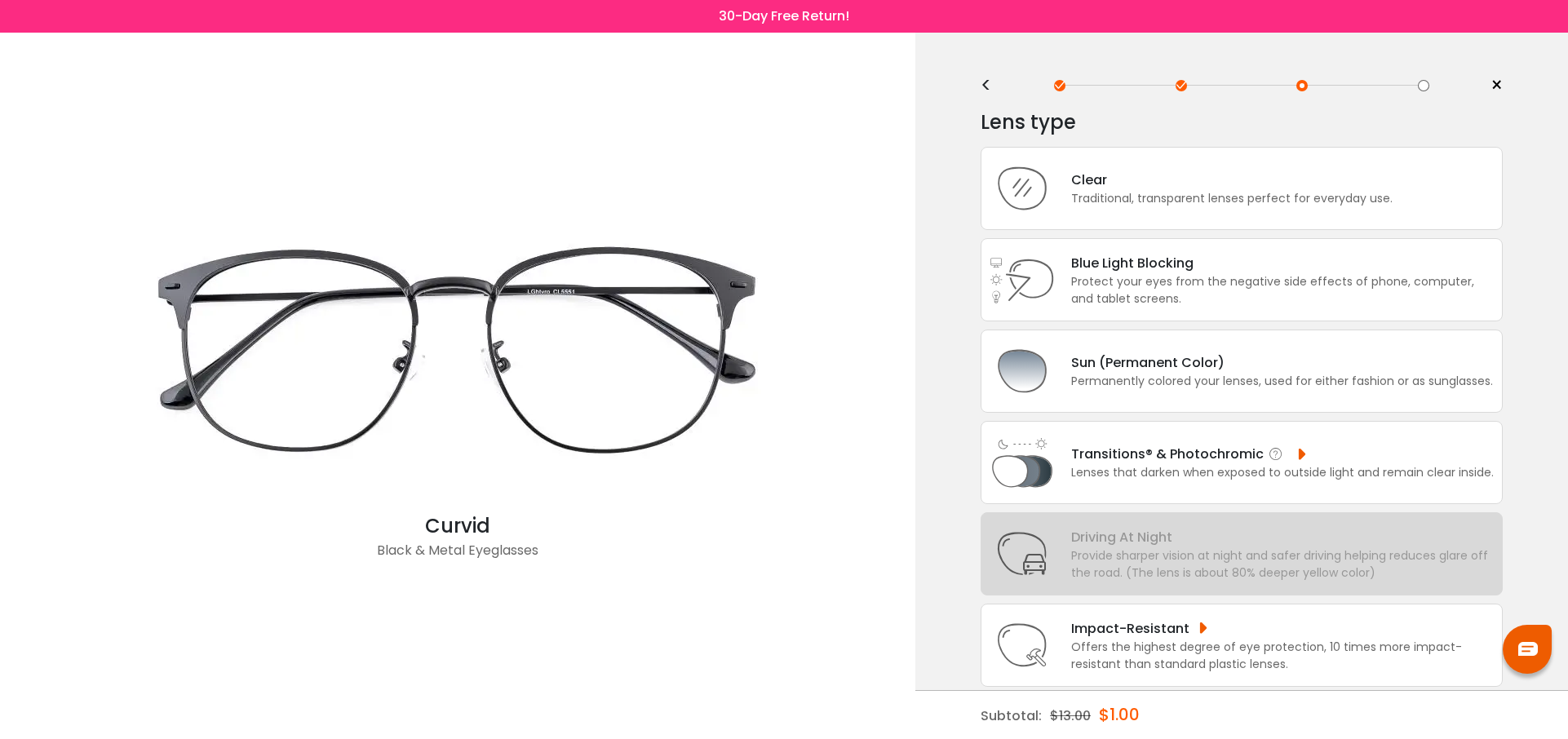
click at [1114, 450] on div "Transitions® & Photochromic" at bounding box center [1282, 454] width 422 height 20
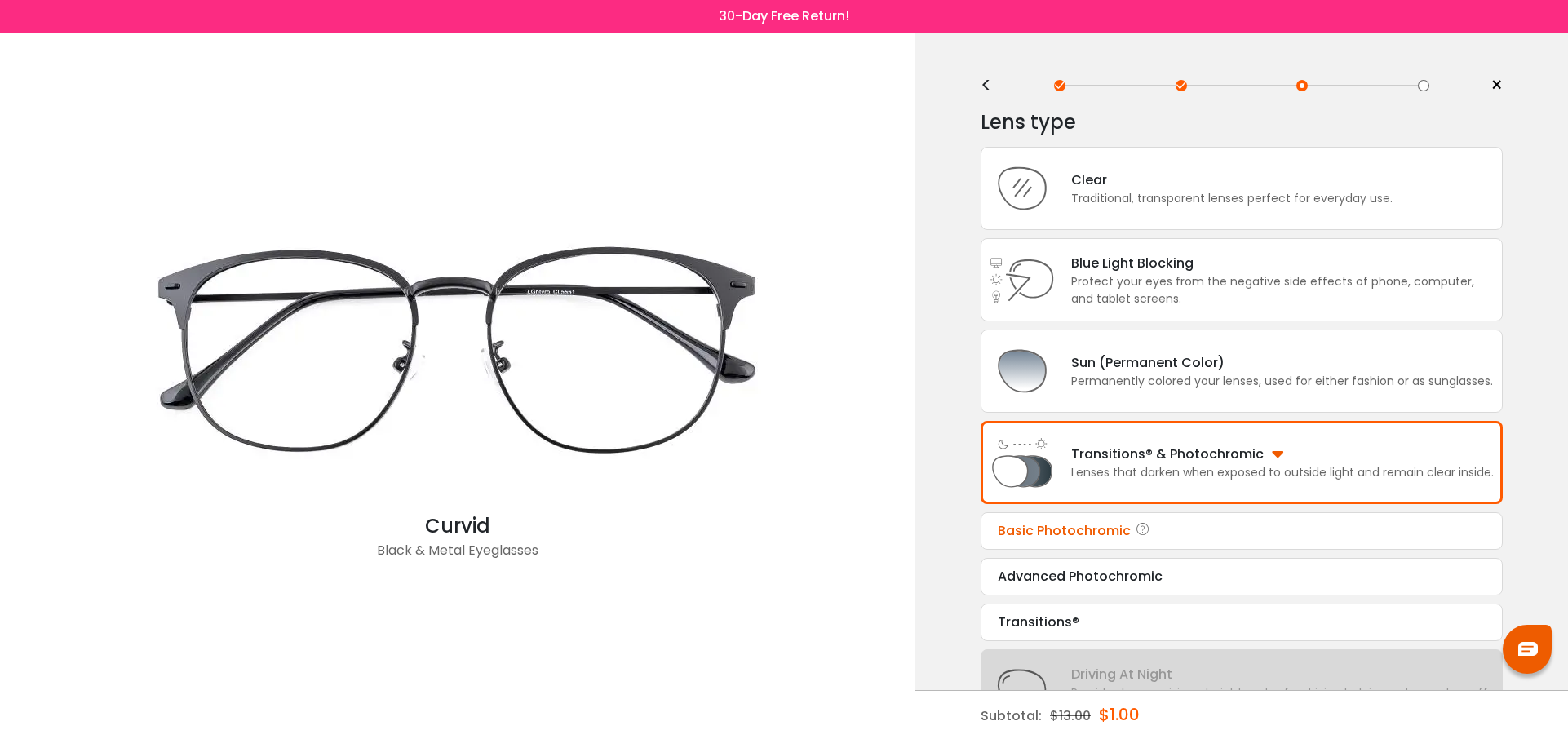
click at [1170, 534] on div "Basic Photochromic" at bounding box center [1241, 531] width 488 height 19
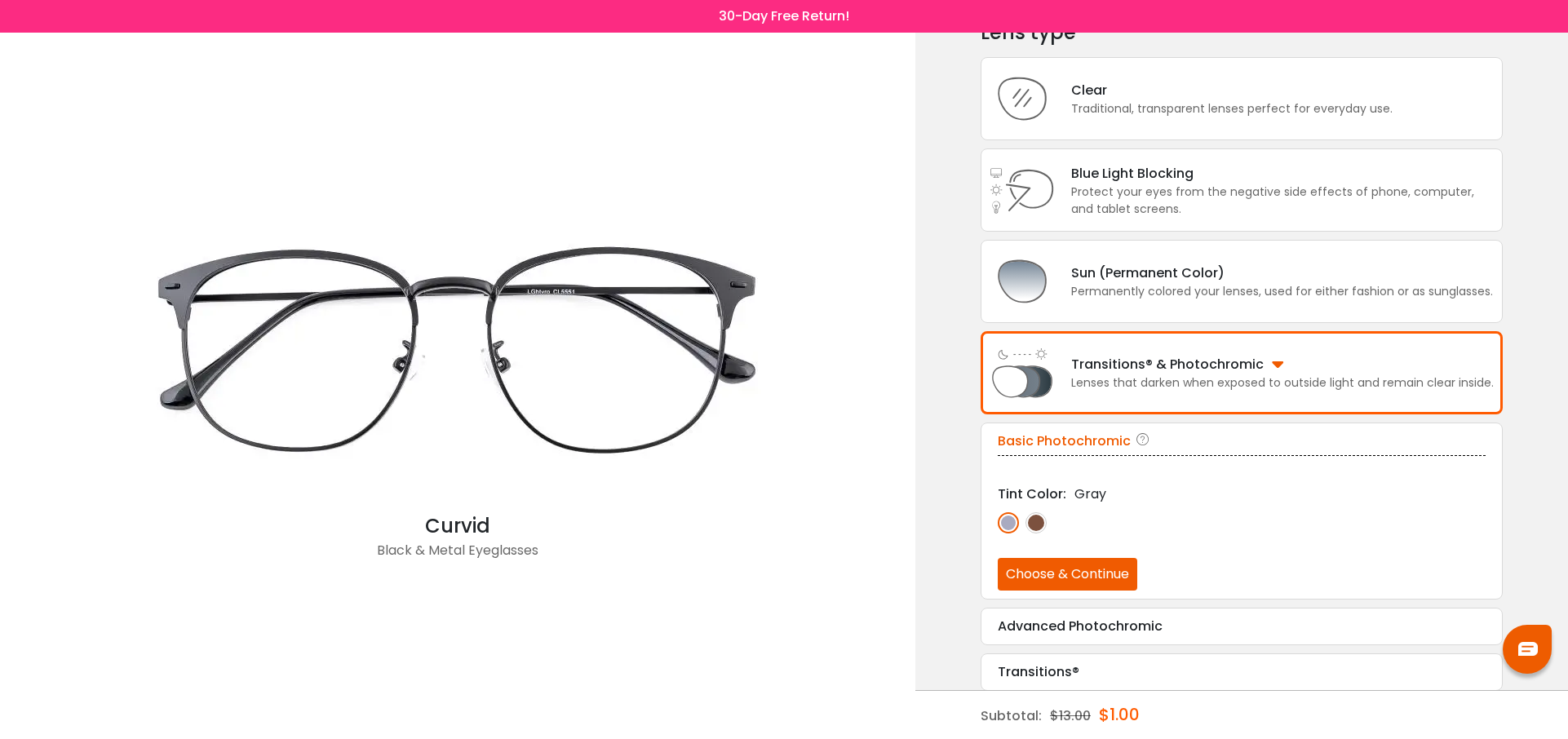
scroll to position [99, 0]
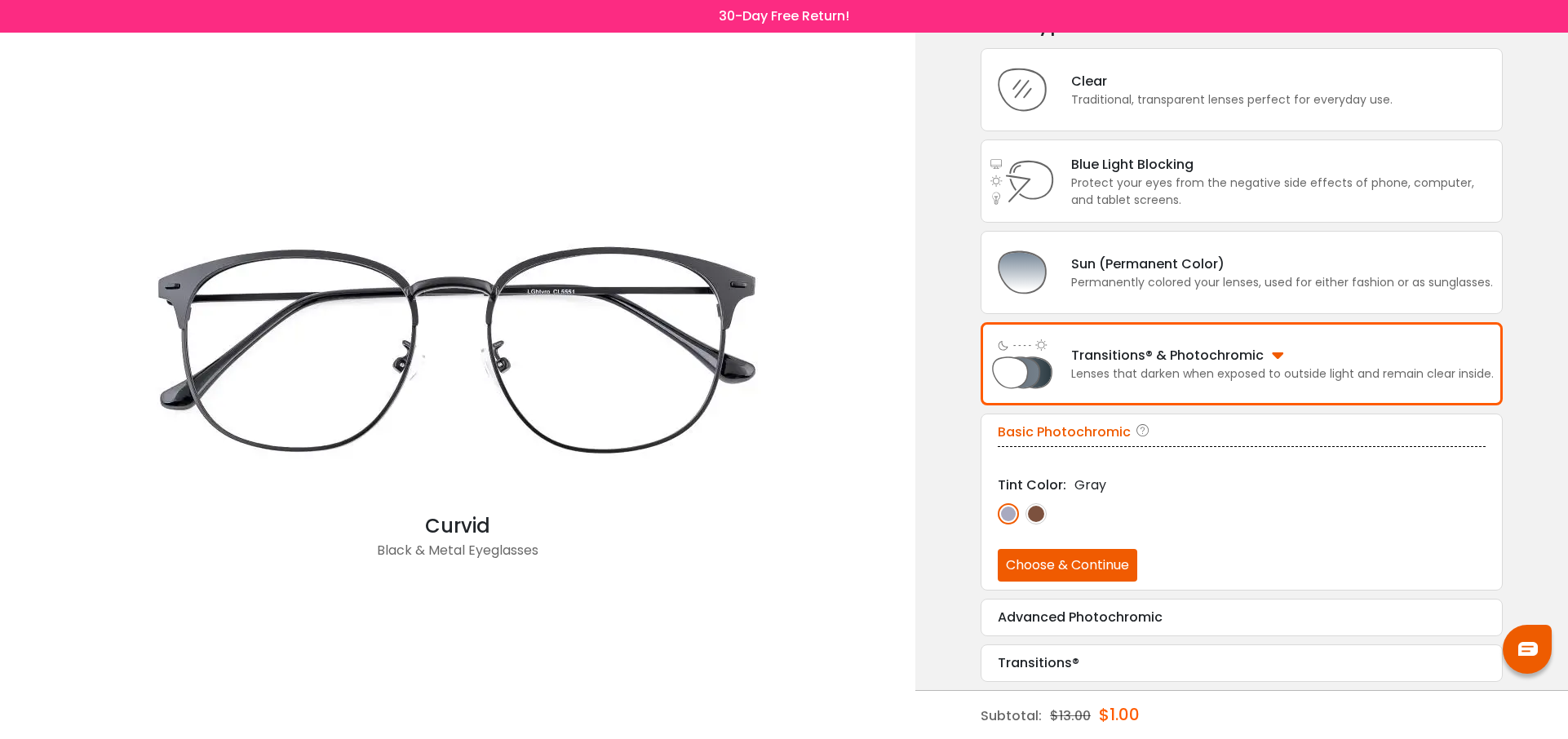
click at [1065, 559] on button "Choose & Continue" at bounding box center [1067, 566] width 139 height 33
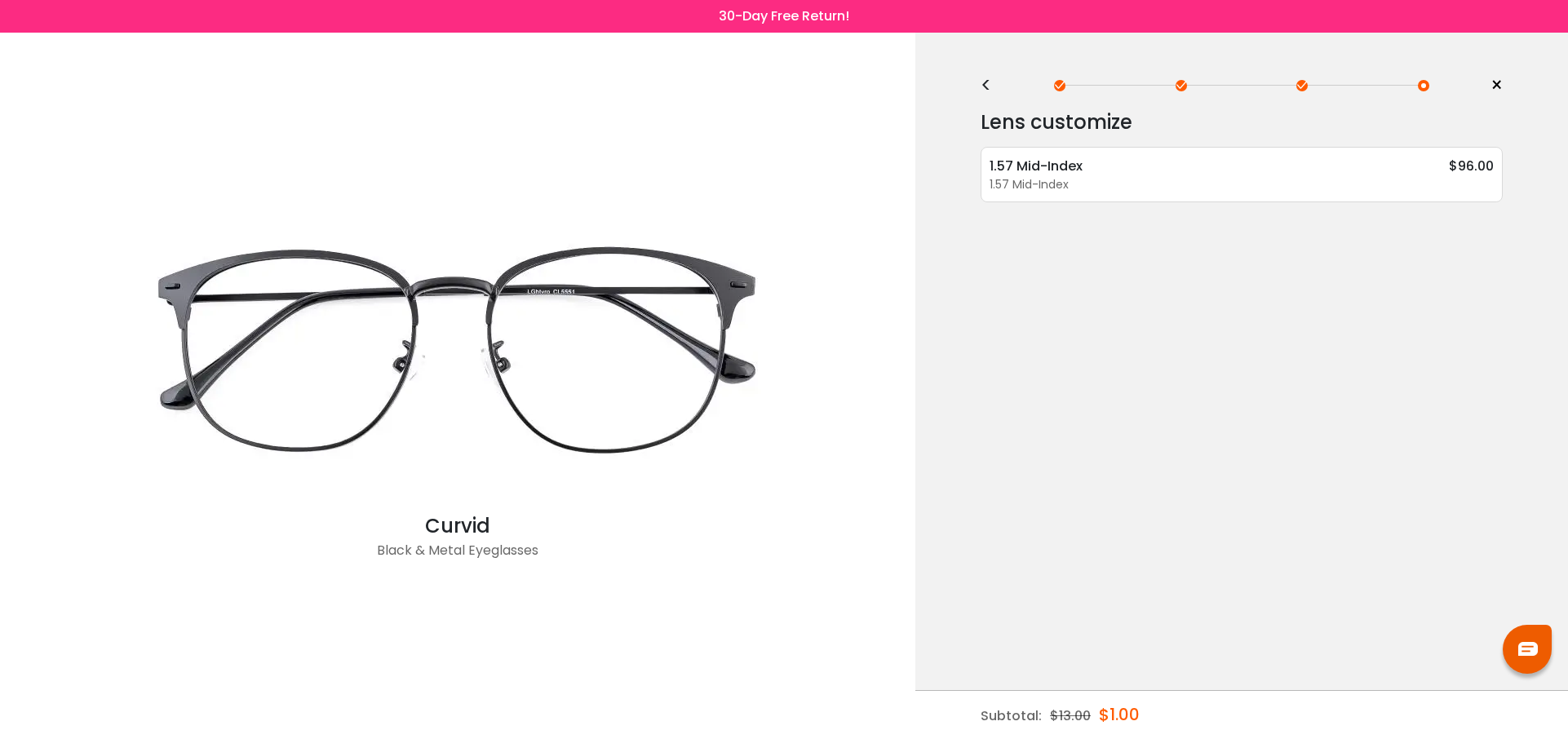
scroll to position [0, 0]
click at [1207, 161] on div "1.57 Mid-Index $96.00" at bounding box center [1240, 165] width 504 height 20
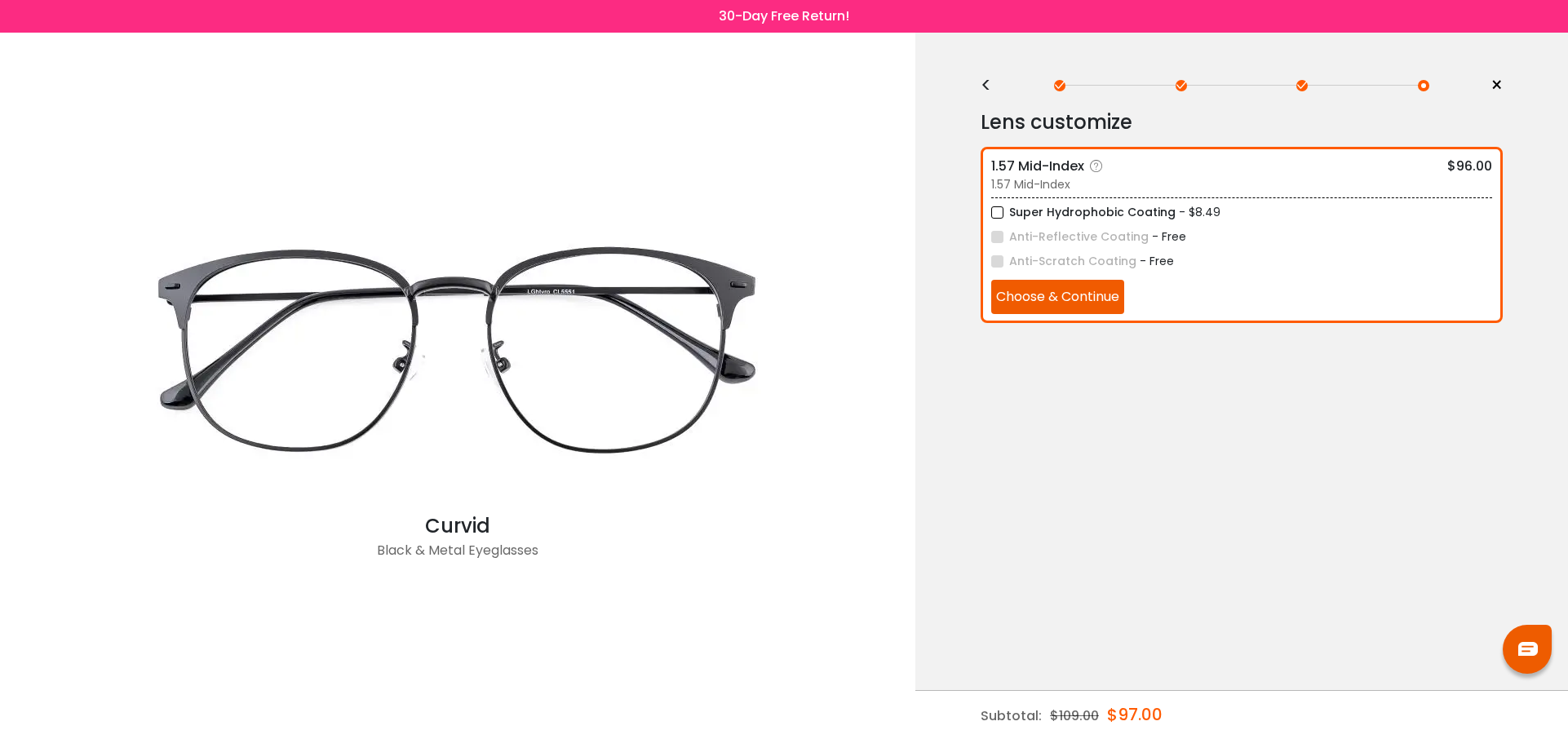
click at [1093, 289] on button "Choose & Continue" at bounding box center [1058, 296] width 133 height 34
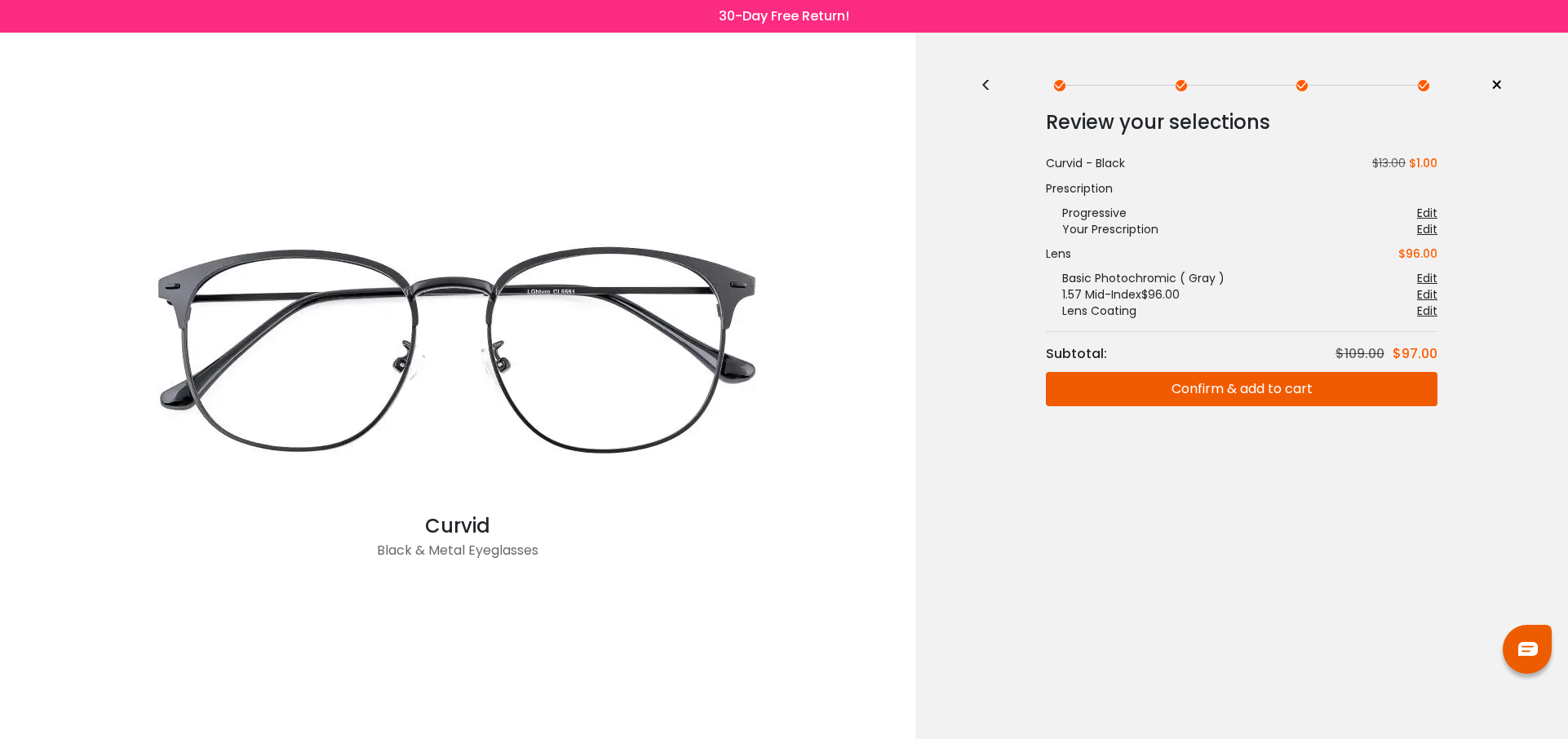
click at [1242, 384] on button "Confirm & add to cart" at bounding box center [1241, 389] width 392 height 34
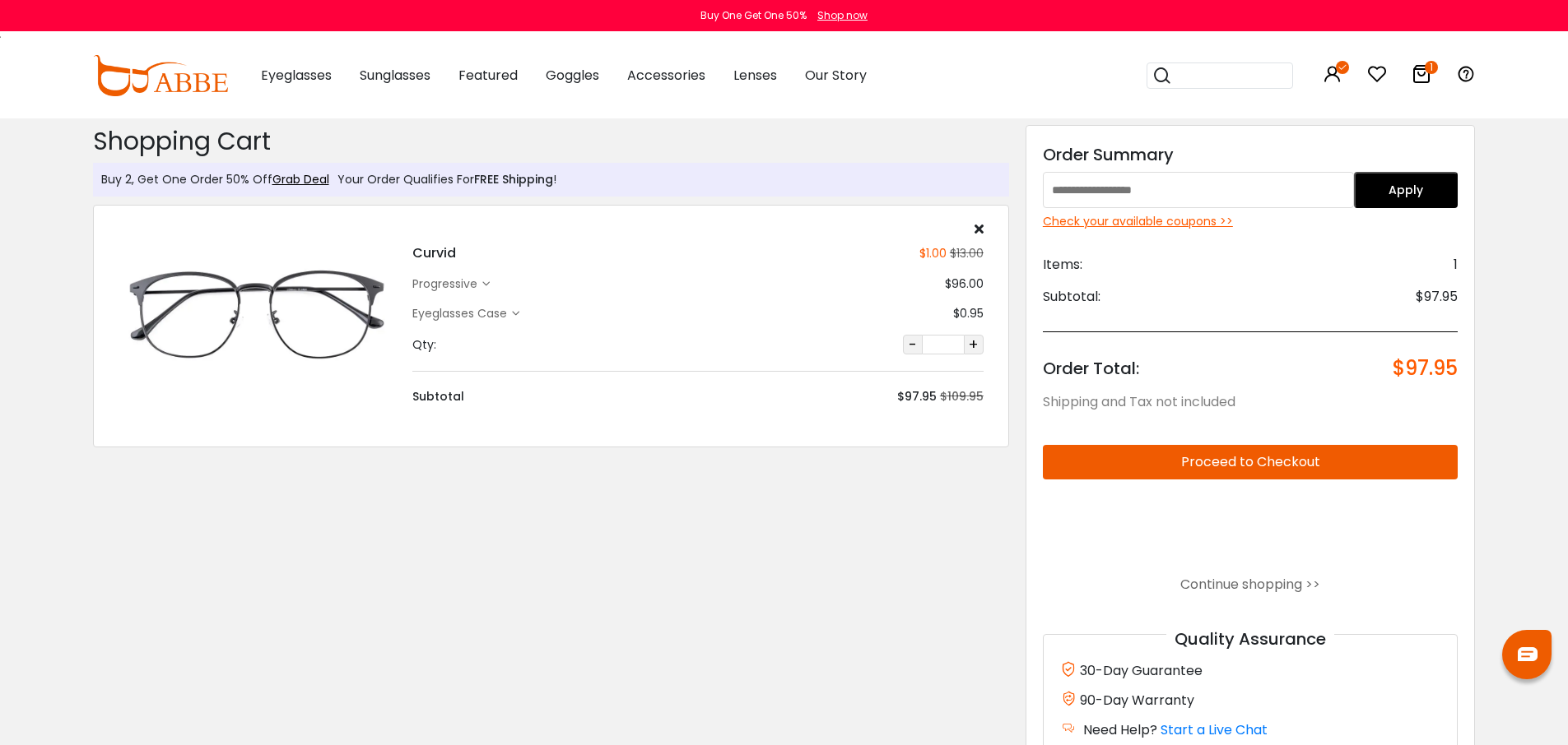
click at [1160, 218] on div "Check your available coupons >>" at bounding box center [1251, 222] width 416 height 18
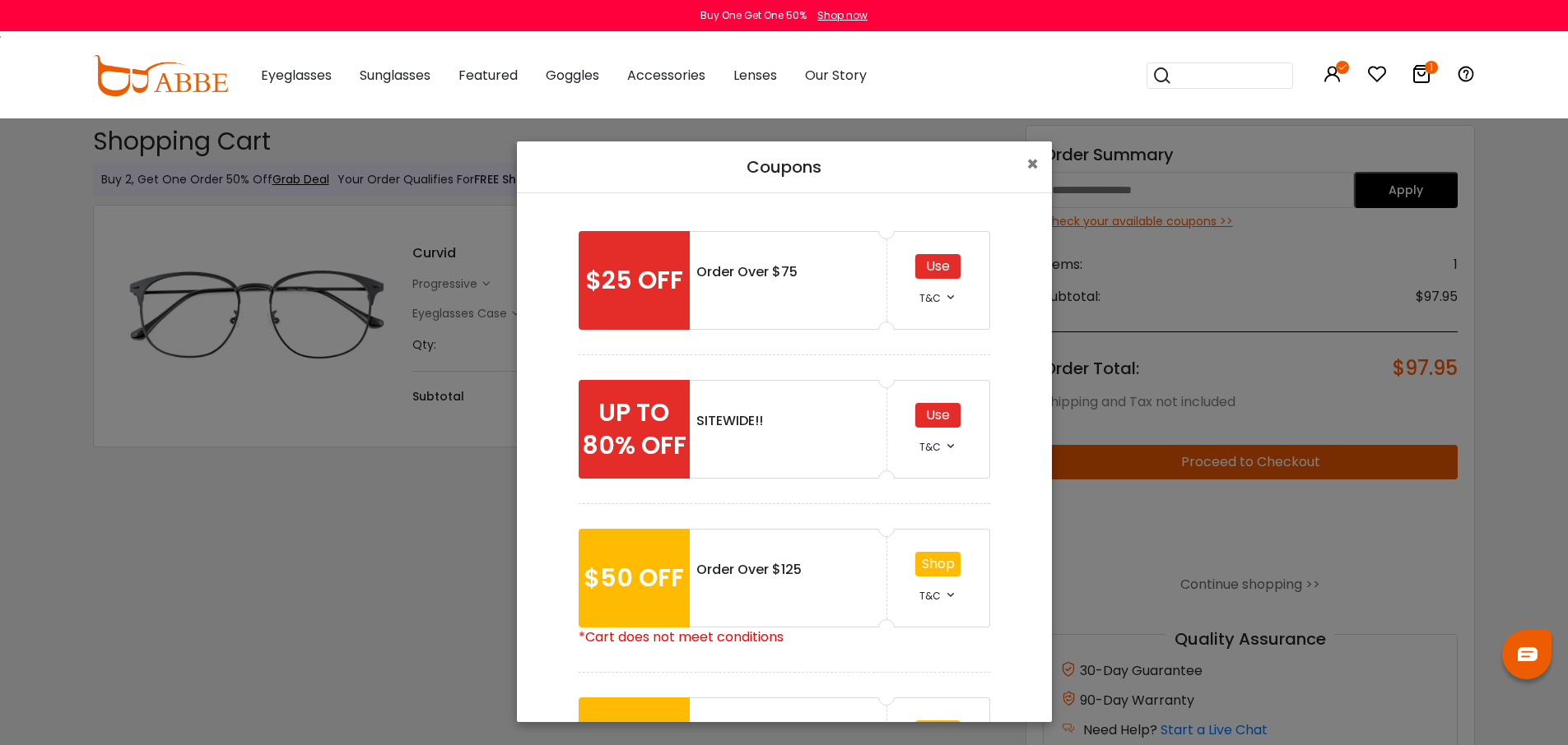
click at [926, 412] on div "Use" at bounding box center [938, 414] width 45 height 24
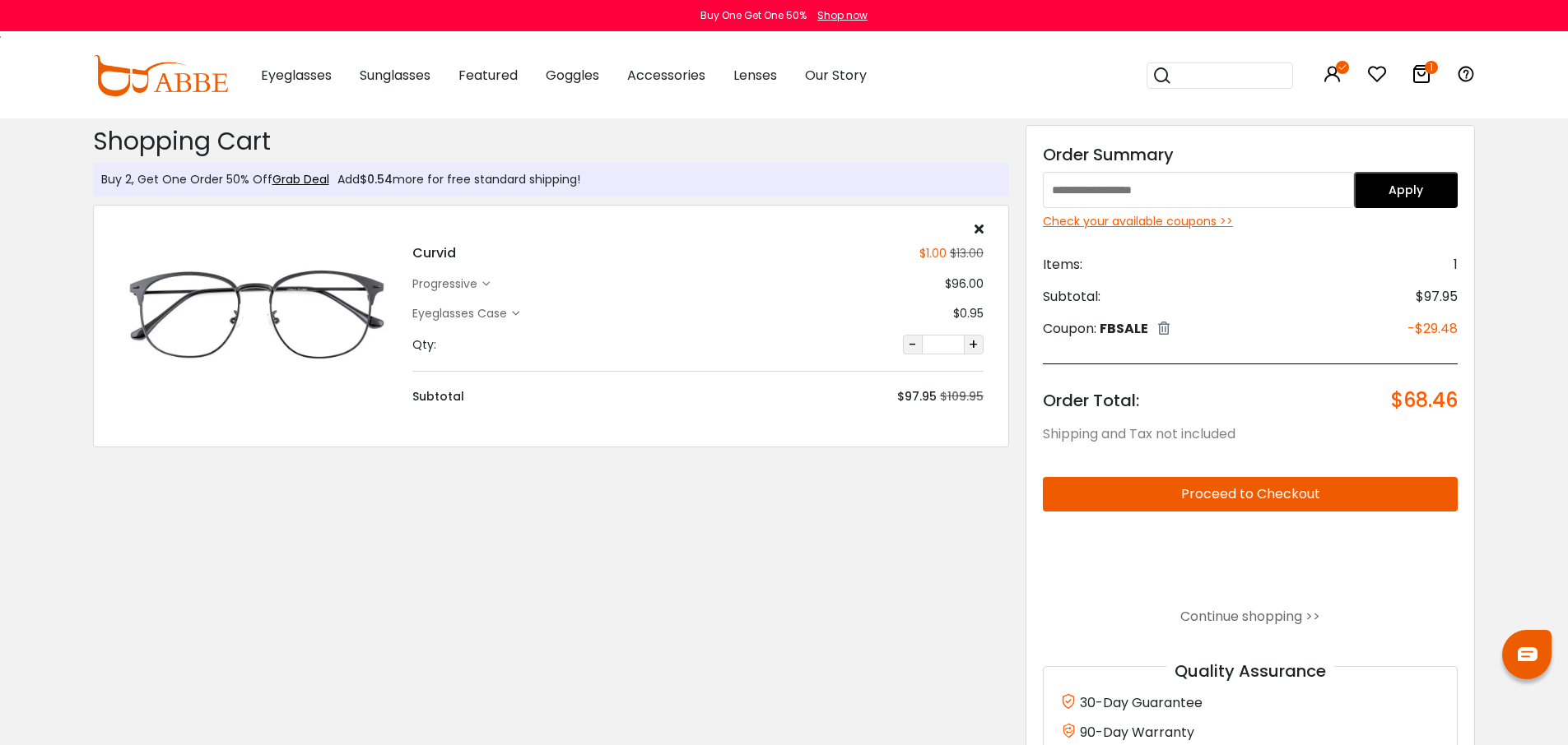
click at [1191, 220] on div "Check your available coupons >>" at bounding box center [1251, 222] width 416 height 18
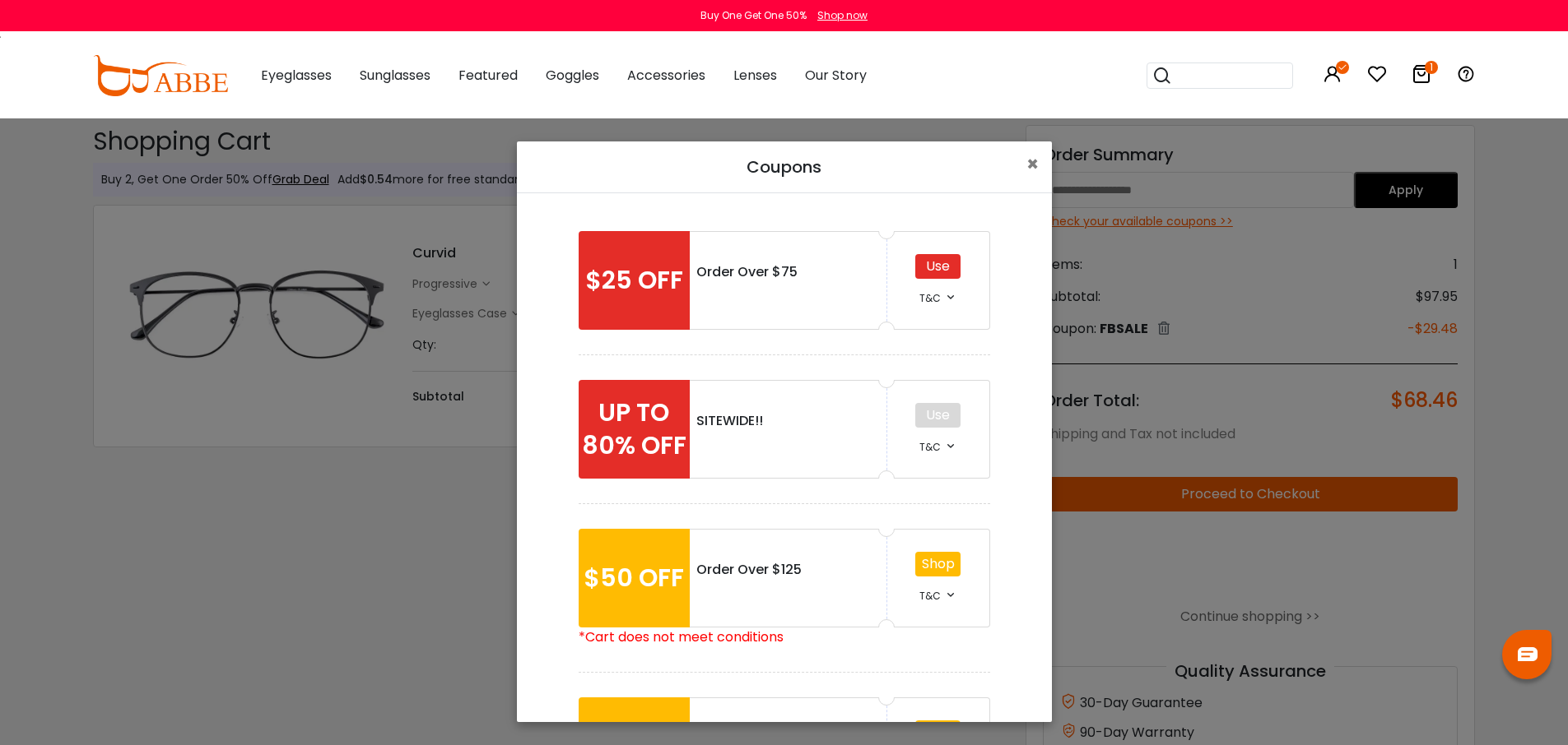
click at [940, 566] on link "Shop" at bounding box center [939, 564] width 33 height 19
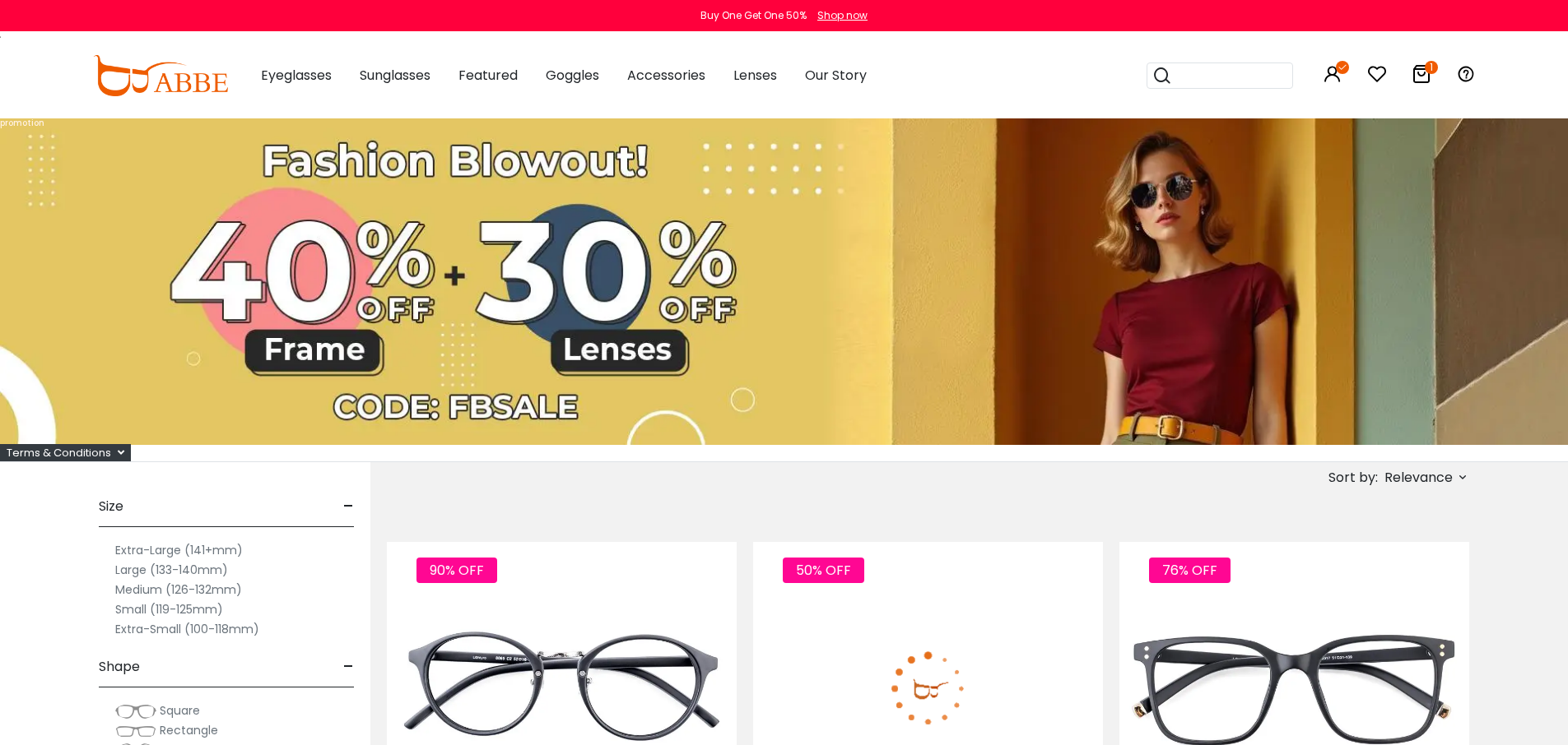
click at [1426, 69] on icon "1" at bounding box center [1430, 66] width 13 height 13
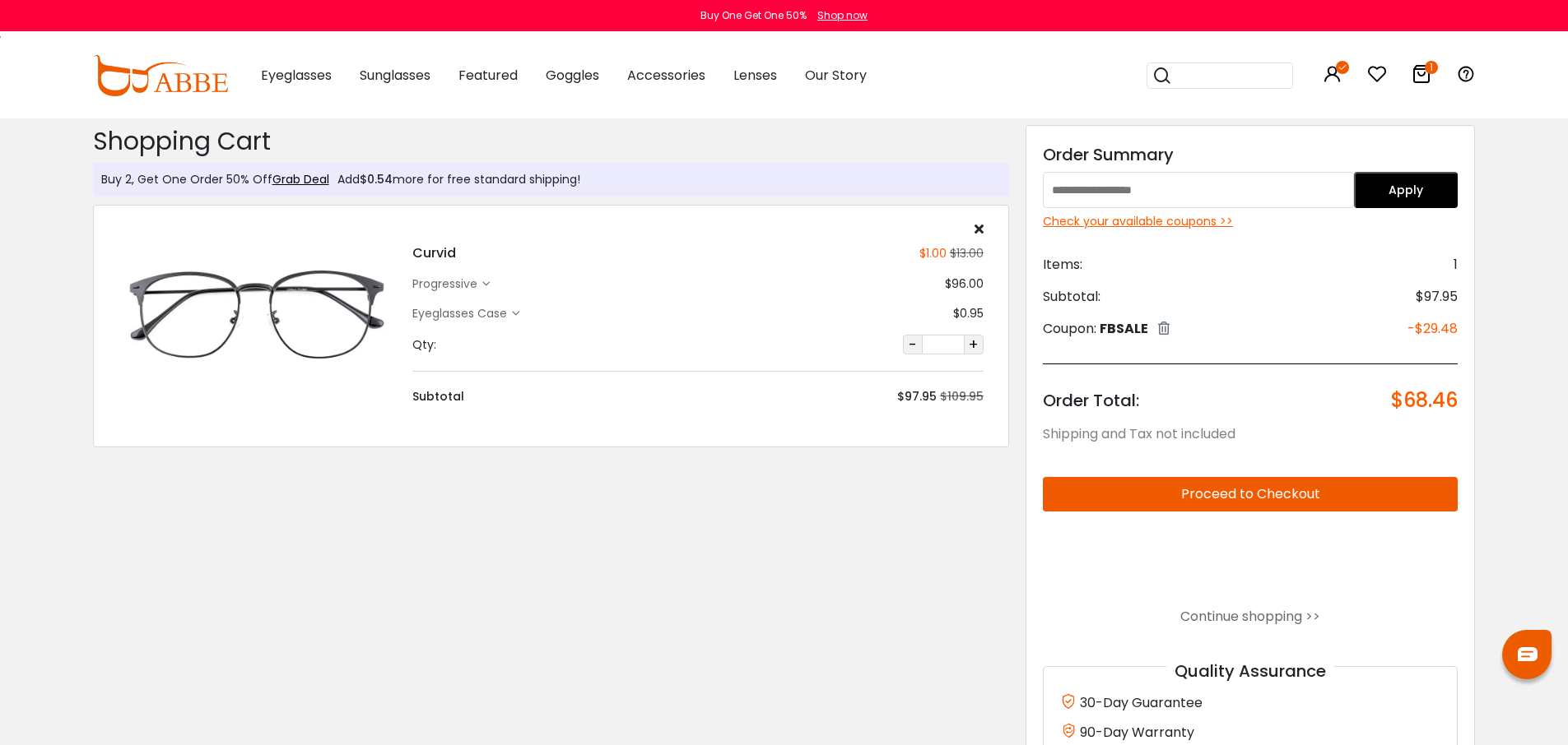
click at [1177, 225] on div "Check your available coupons >>" at bounding box center [1251, 222] width 416 height 18
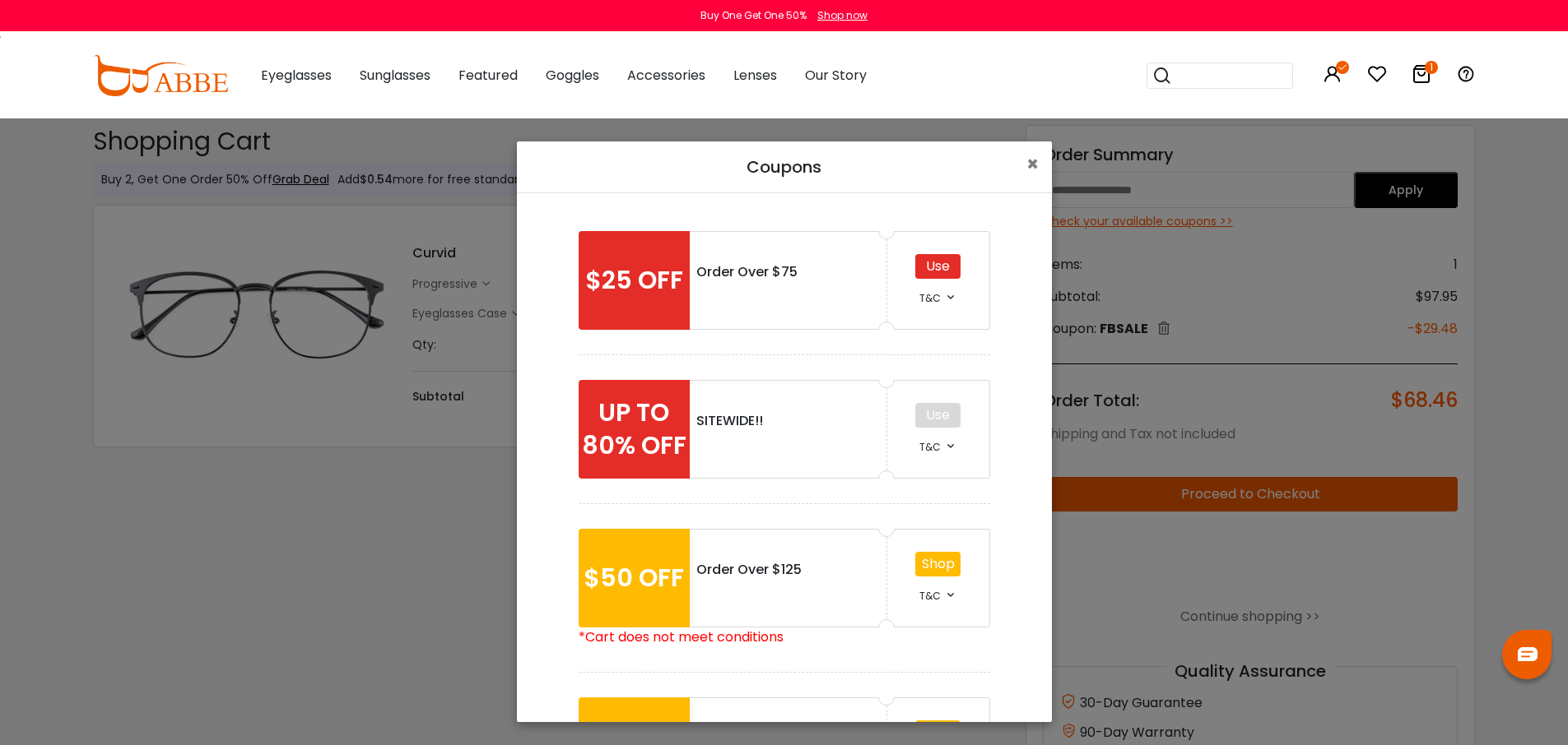
click at [1293, 294] on div "Coupons × $25 OFF Order Over $75 Use T&C *• Order Amount Over $75. *• Offer not…" at bounding box center [784, 372] width 1568 height 745
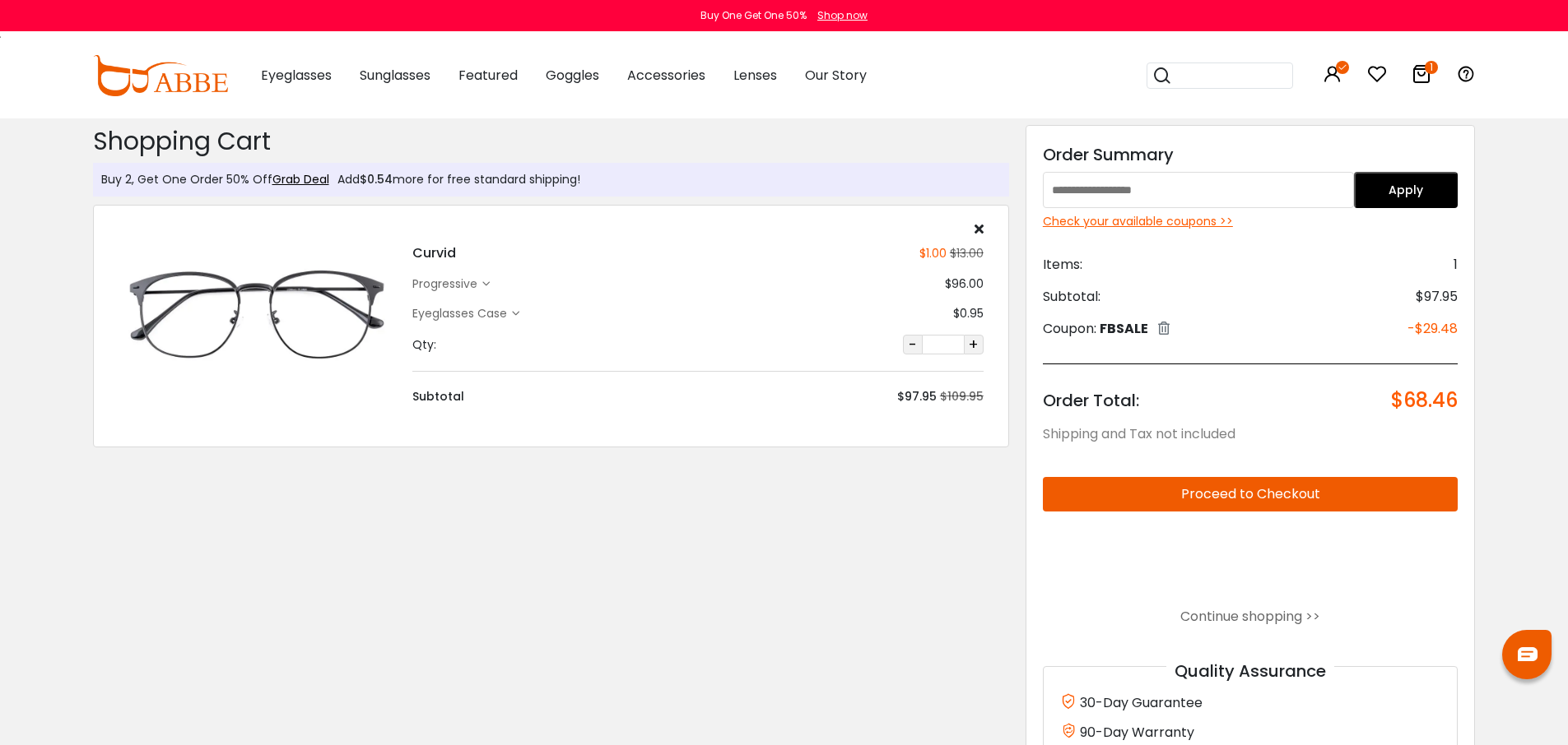
click at [1145, 194] on input "text" at bounding box center [1198, 189] width 311 height 36
type input "*******"
click at [1395, 179] on button "Apply" at bounding box center [1406, 189] width 103 height 36
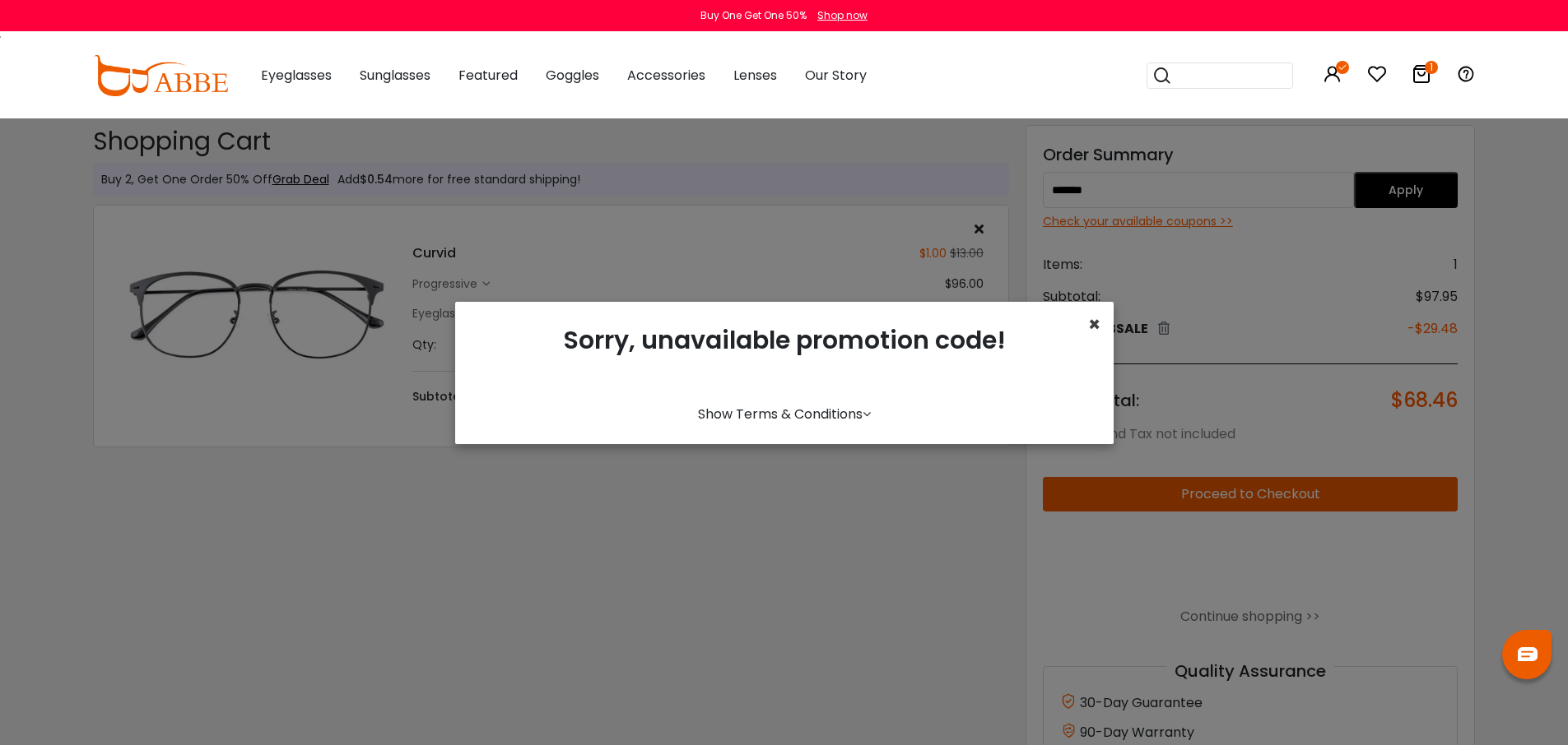
click at [1091, 323] on span "×" at bounding box center [1094, 325] width 13 height 27
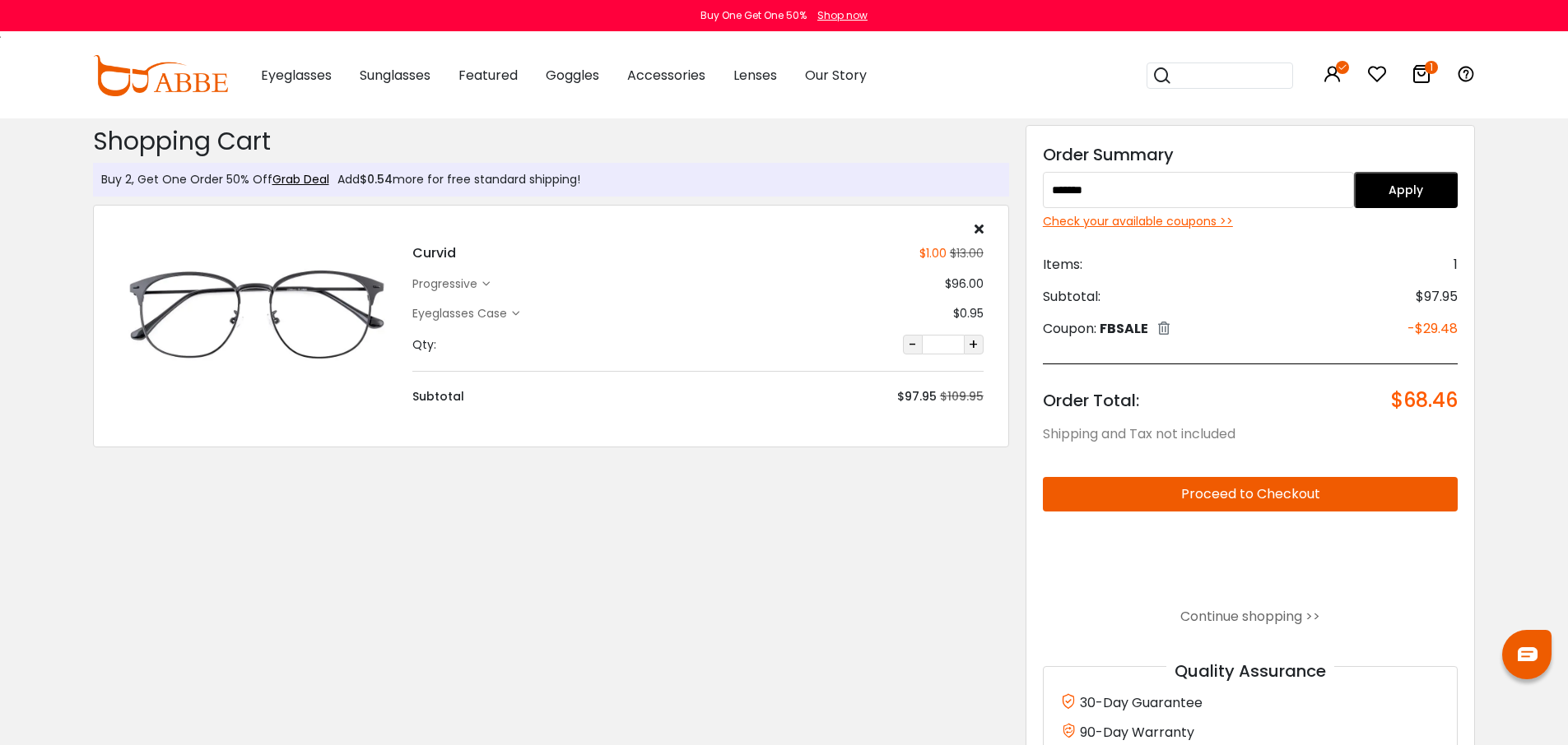
click at [1272, 416] on div "Discount Code: Order Summary ******* Apply Check your available coupons >> Item…" at bounding box center [1250, 465] width 450 height 682
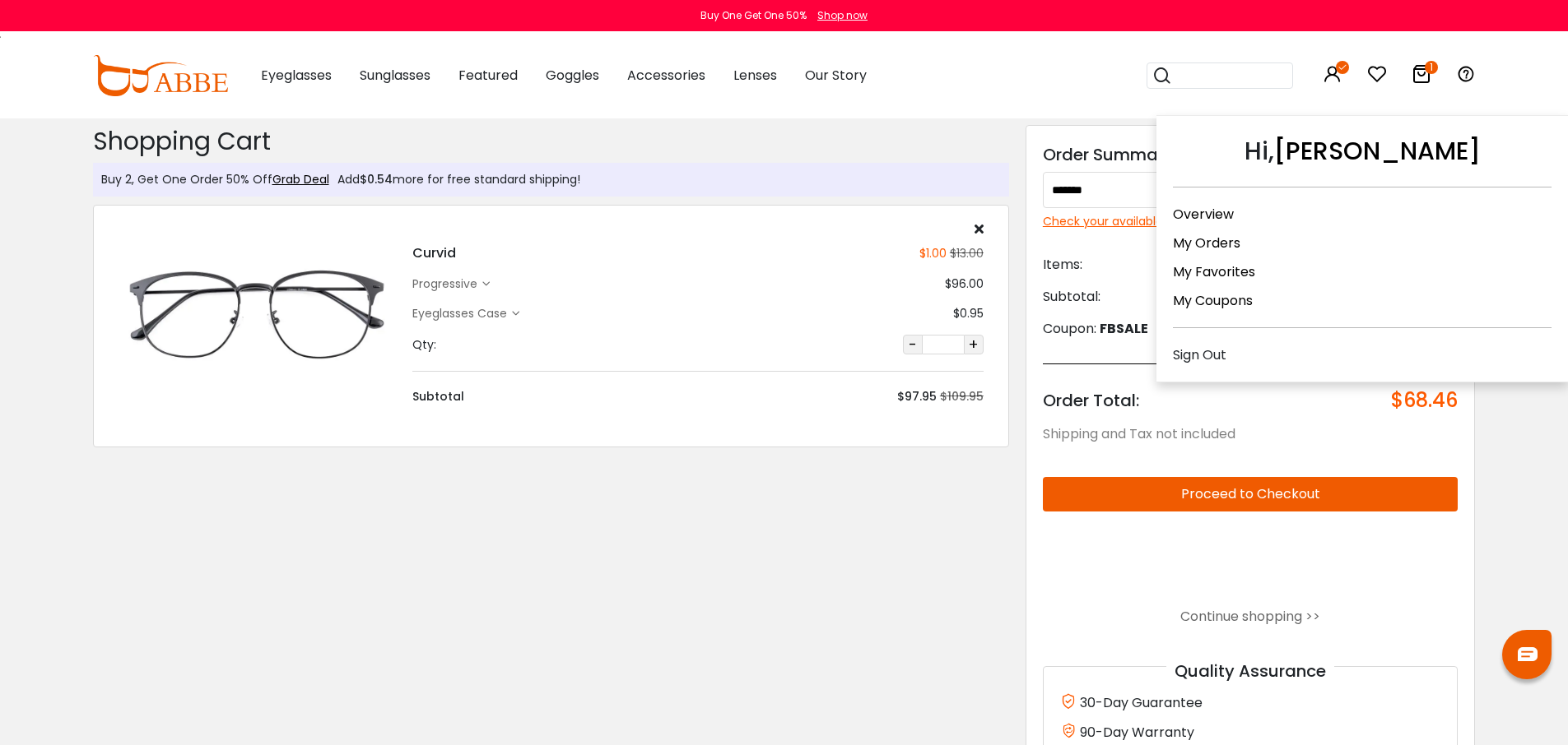
click at [1338, 76] on icon at bounding box center [1333, 74] width 20 height 20
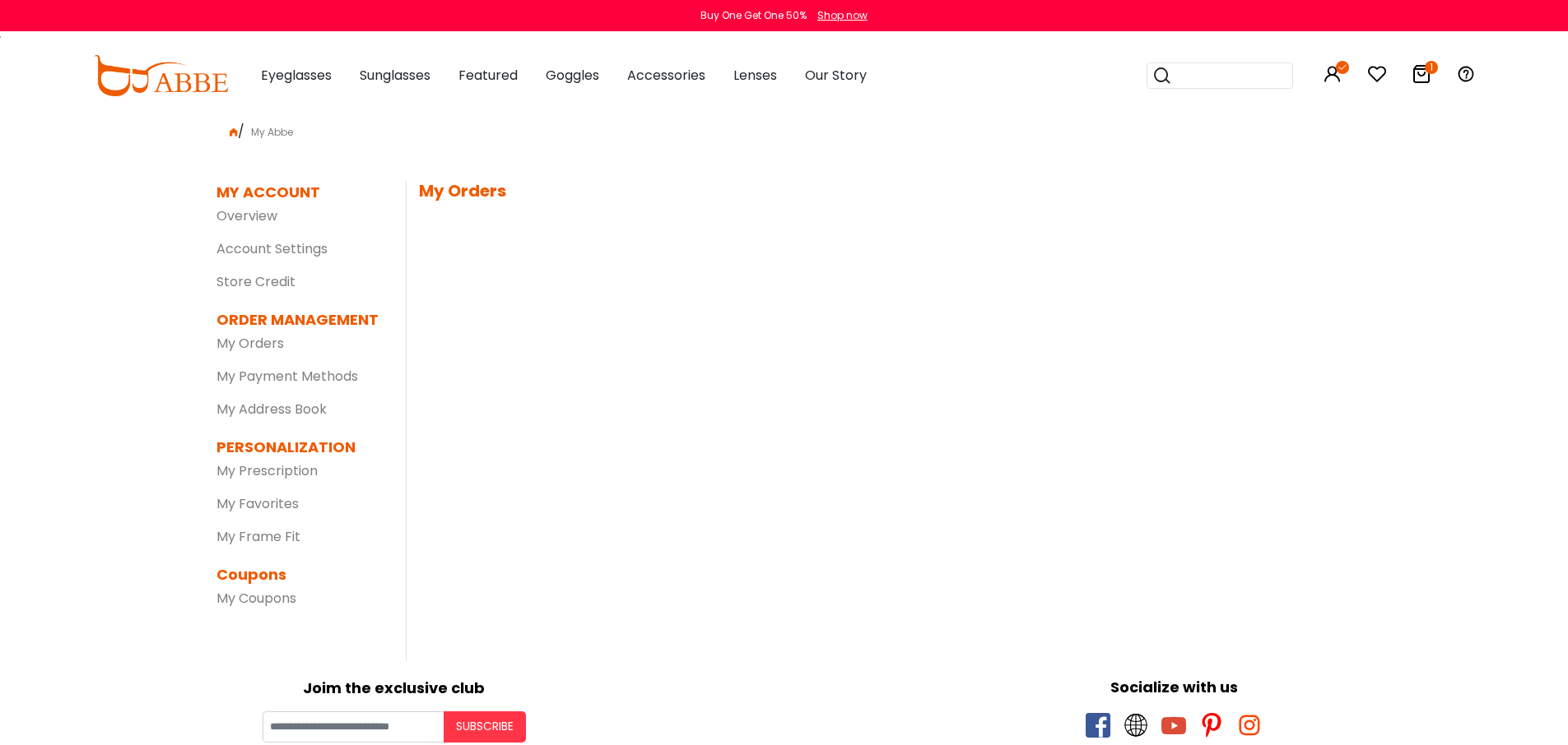
click at [1333, 73] on icon at bounding box center [1333, 74] width 20 height 20
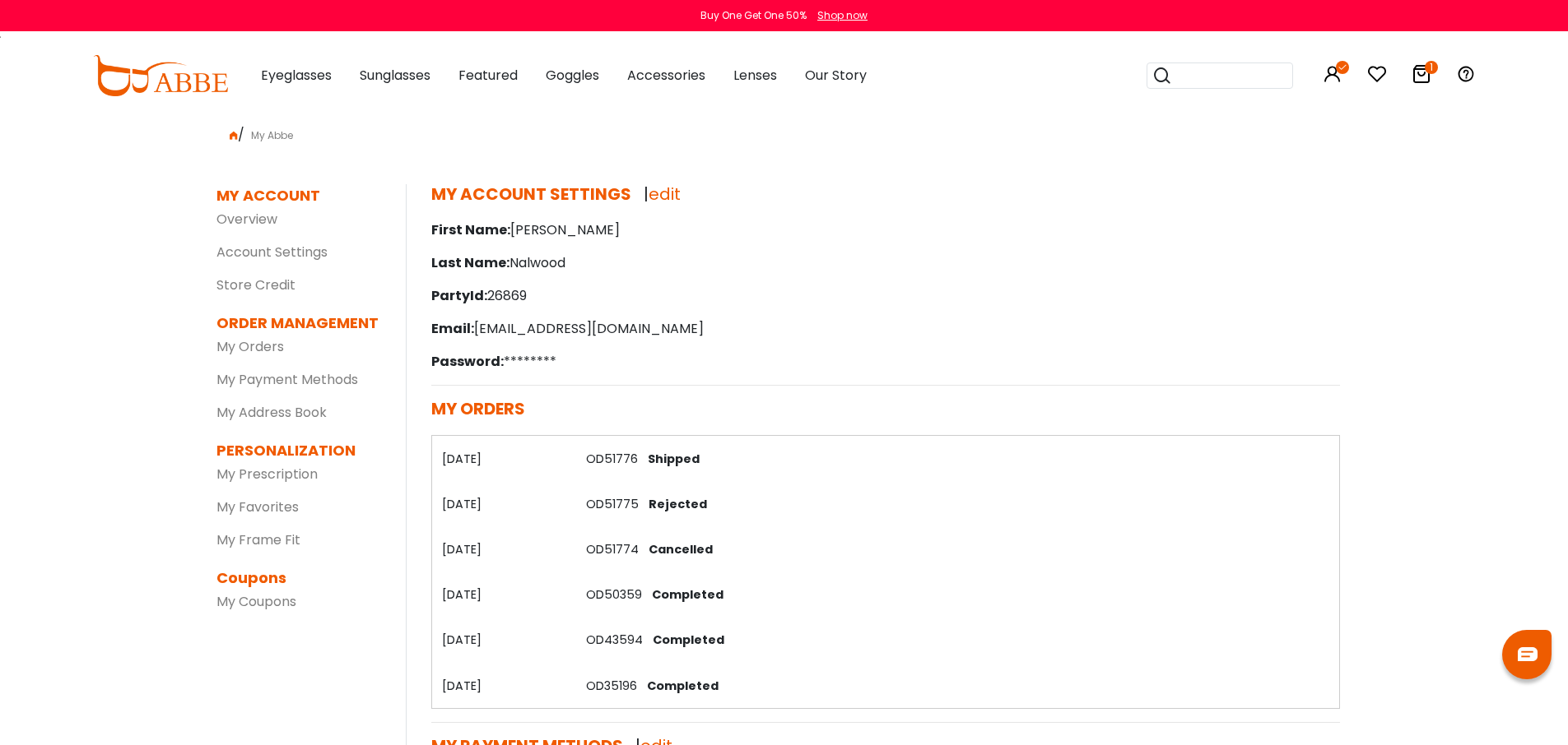
click at [1333, 73] on icon at bounding box center [1333, 74] width 20 height 20
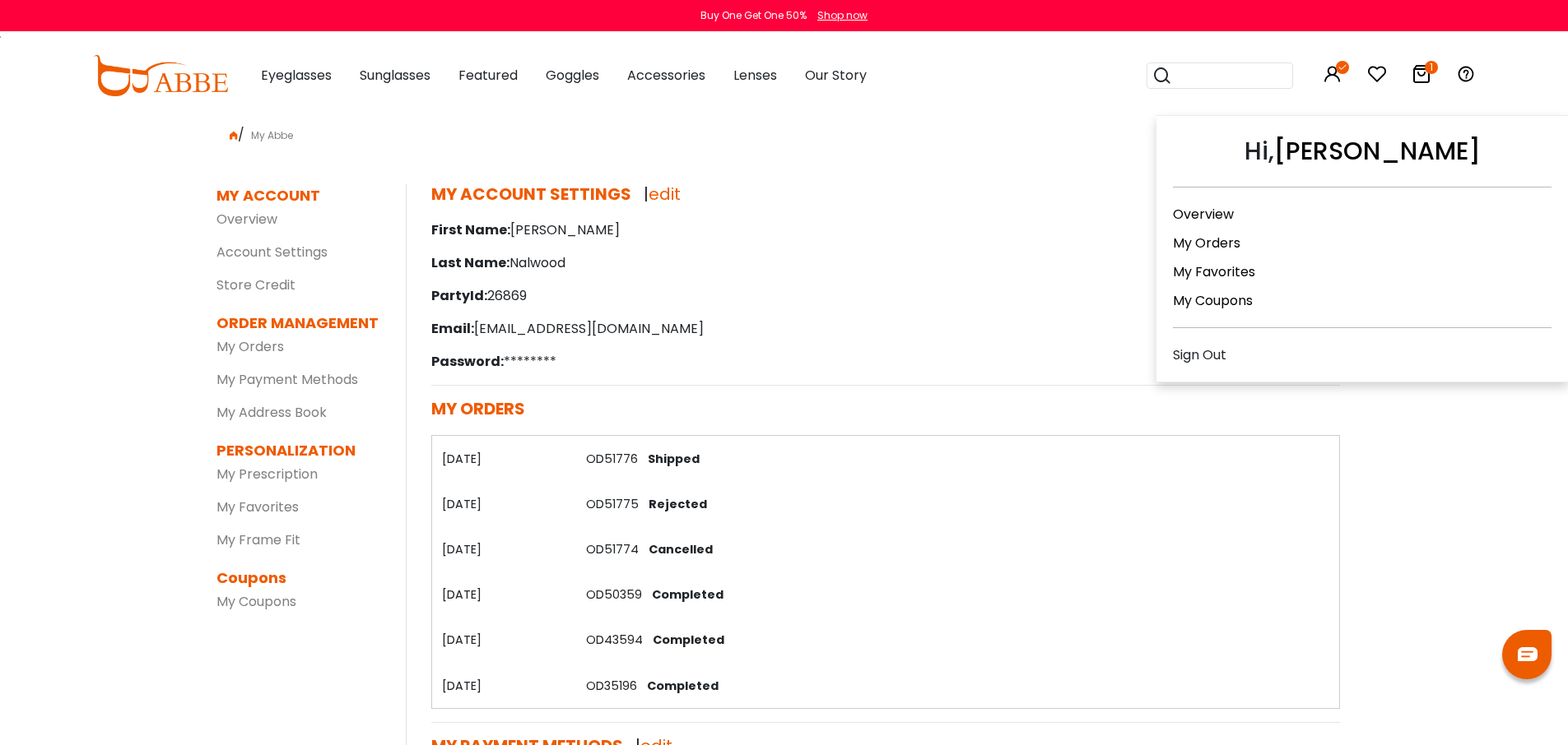
click at [1334, 68] on icon at bounding box center [1333, 74] width 20 height 20
click at [1209, 351] on div "Sign Out" at bounding box center [1362, 354] width 379 height 20
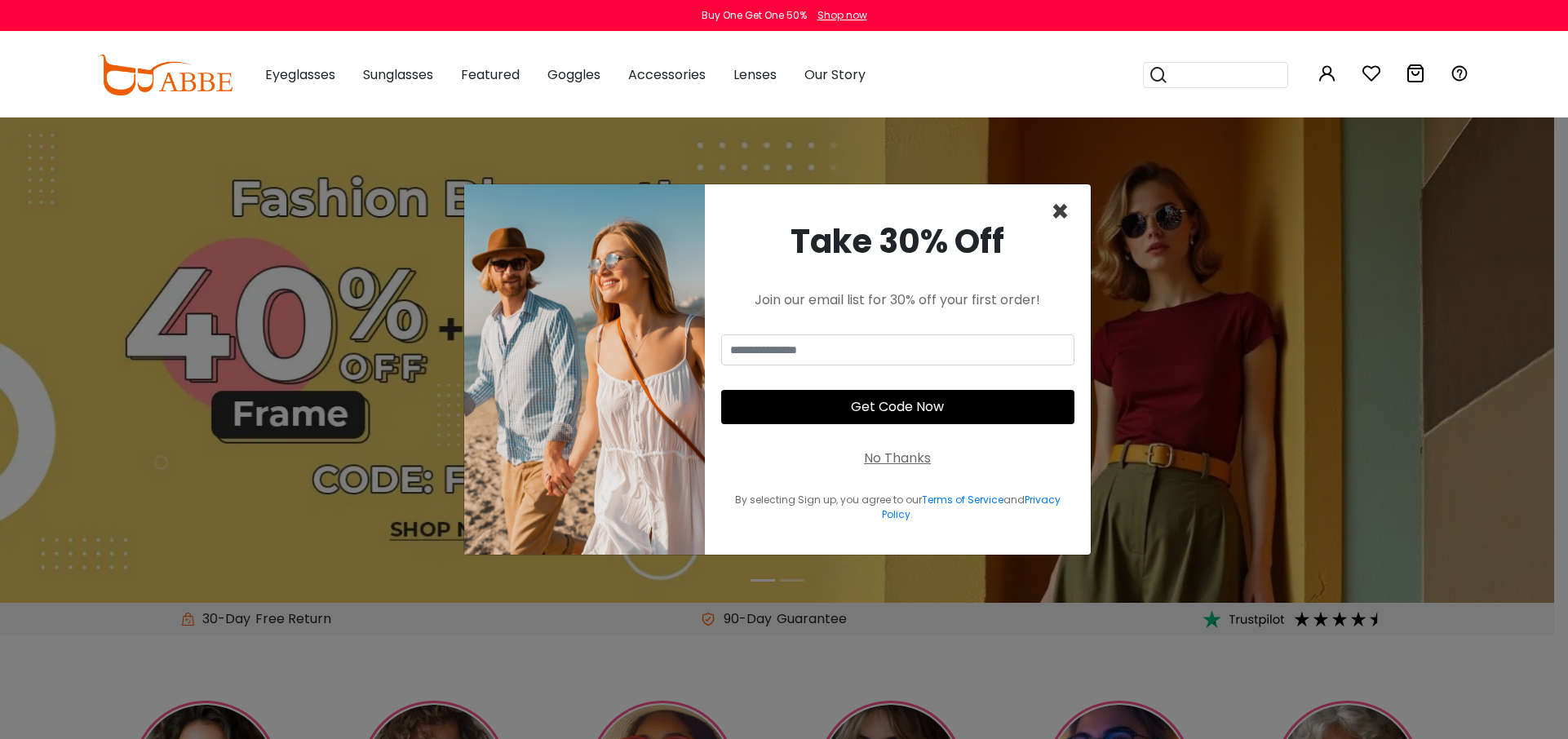
type input "**********"
click at [1062, 212] on span "×" at bounding box center [1060, 211] width 18 height 42
